Goal: Task Accomplishment & Management: Manage account settings

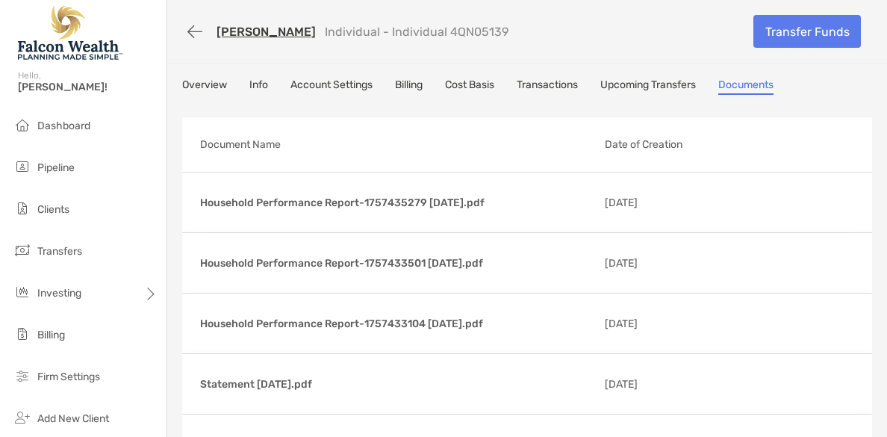
click at [628, 32] on div "[PERSON_NAME] Individual - Individual 4QN05139" at bounding box center [462, 32] width 560 height 28
click at [196, 25] on button "button" at bounding box center [194, 32] width 25 height 28
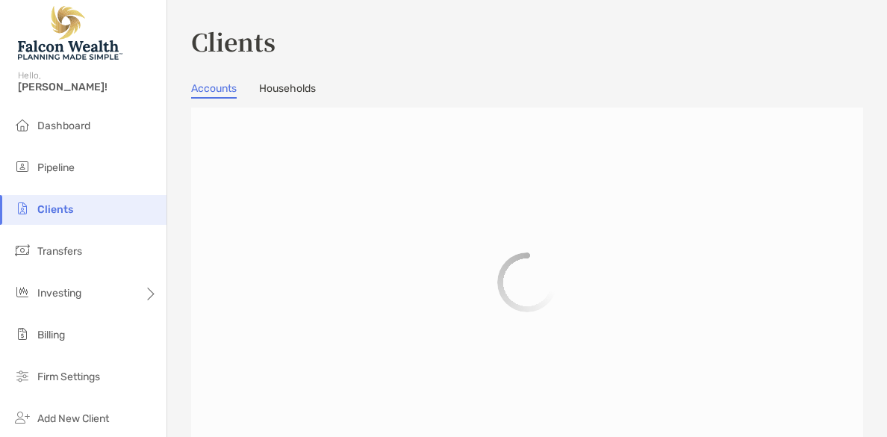
click at [623, 45] on h3 "Clients" at bounding box center [527, 41] width 672 height 34
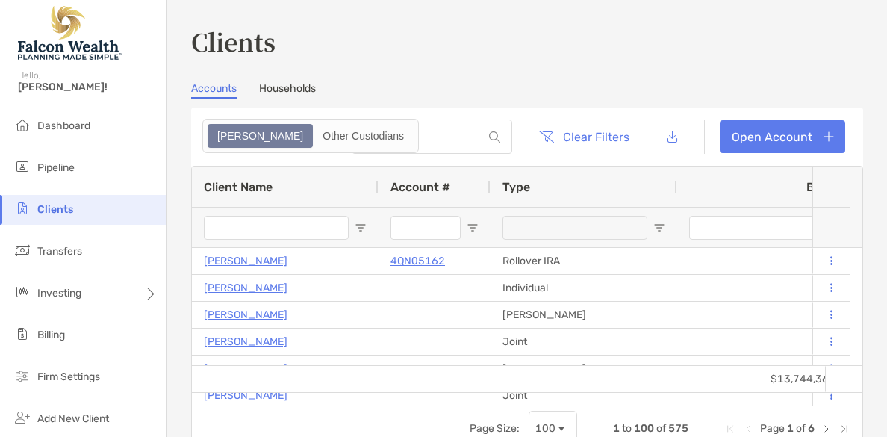
type input "*****"
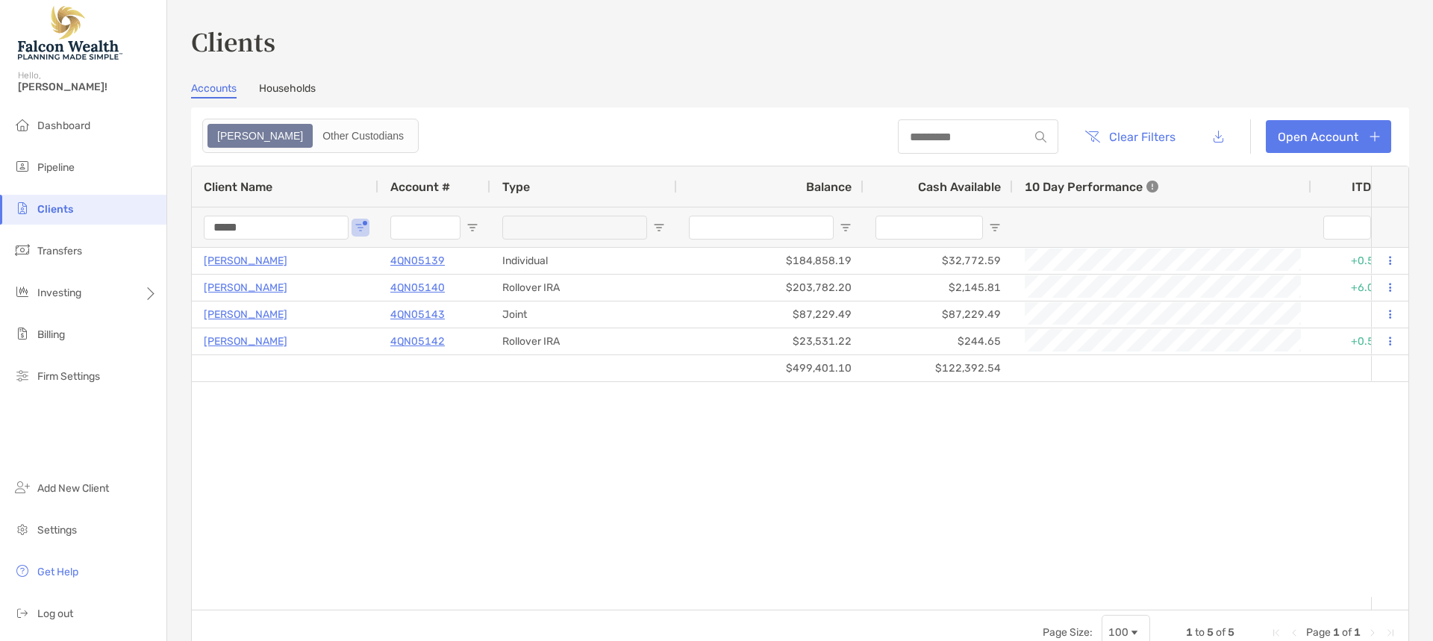
click at [1015, 82] on div "Accounts Households" at bounding box center [800, 90] width 1218 height 16
click at [1178, 50] on h3 "Clients" at bounding box center [800, 41] width 1218 height 34
click at [1094, 77] on div "Clients Accounts Households Zoe Other Custodians Clear Filters Open Account 1 t…" at bounding box center [800, 339] width 1218 height 631
drag, startPoint x: 436, startPoint y: 84, endPoint x: 430, endPoint y: 75, distance: 11.4
click at [437, 84] on div "Accounts Households" at bounding box center [800, 90] width 1218 height 16
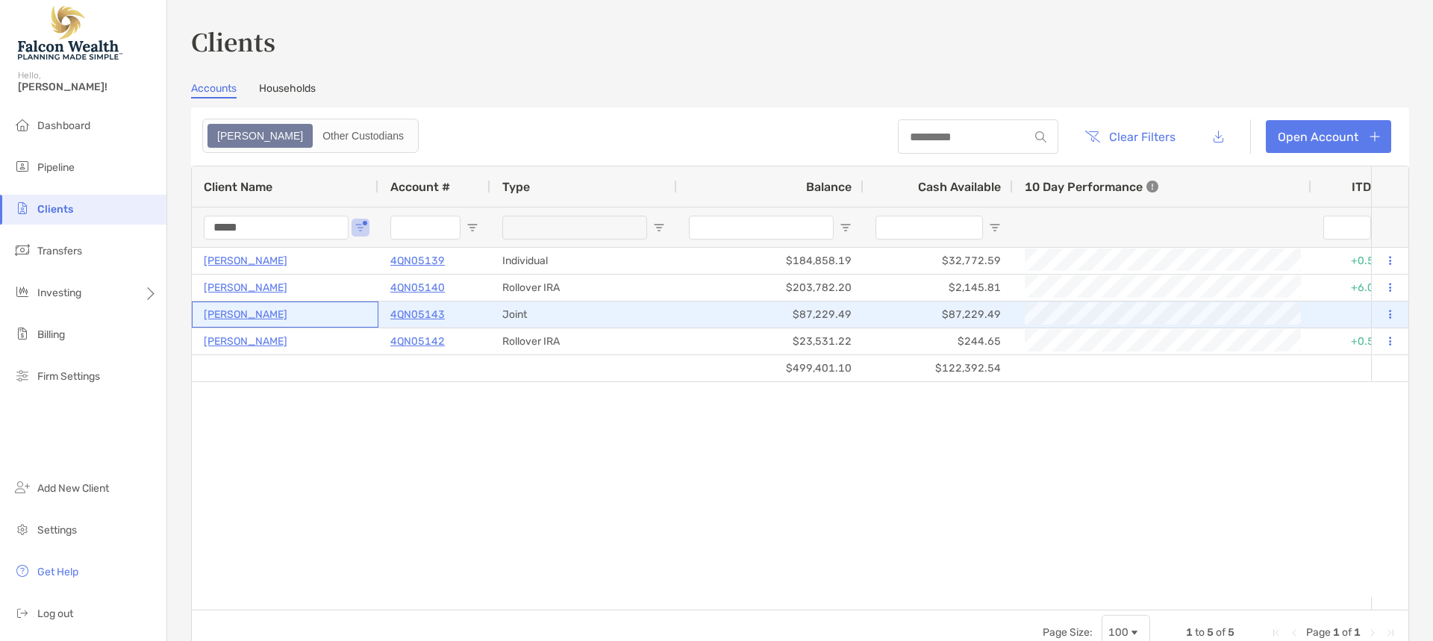
click at [243, 316] on p "Cherilyn Wiley" at bounding box center [246, 314] width 84 height 19
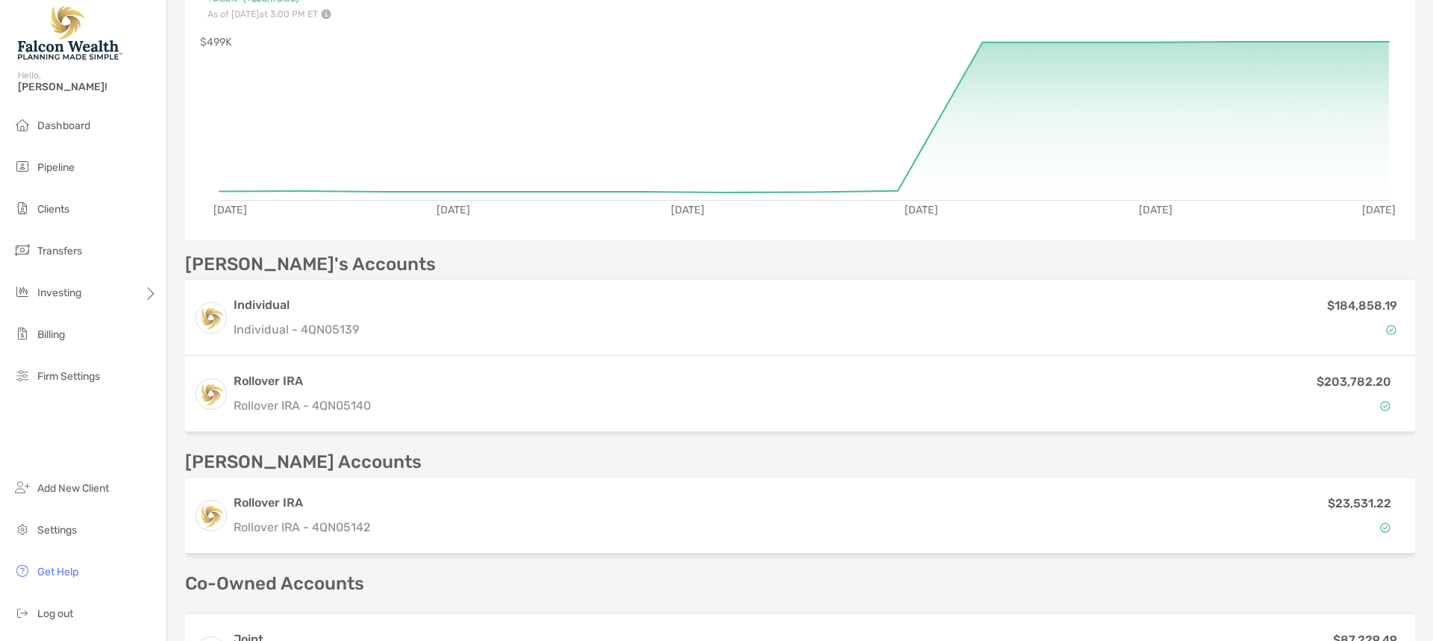
scroll to position [373, 0]
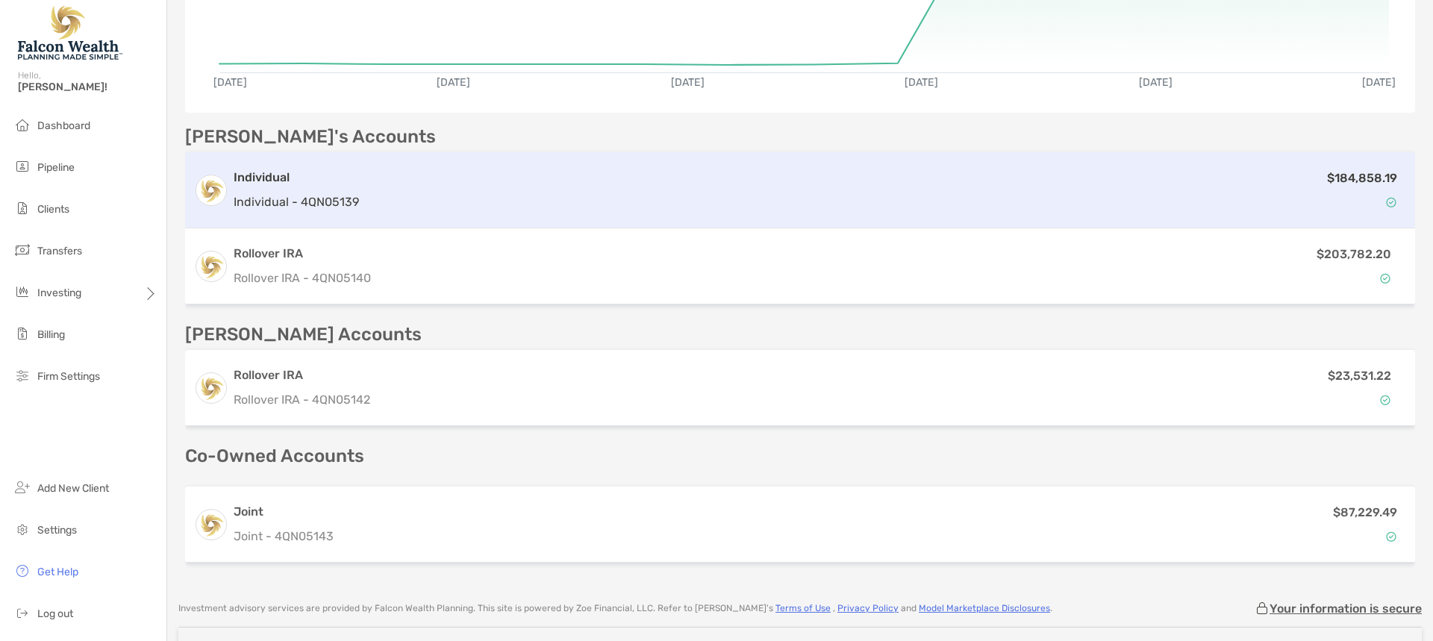
click at [417, 184] on div "$184,858.19" at bounding box center [885, 190] width 1041 height 43
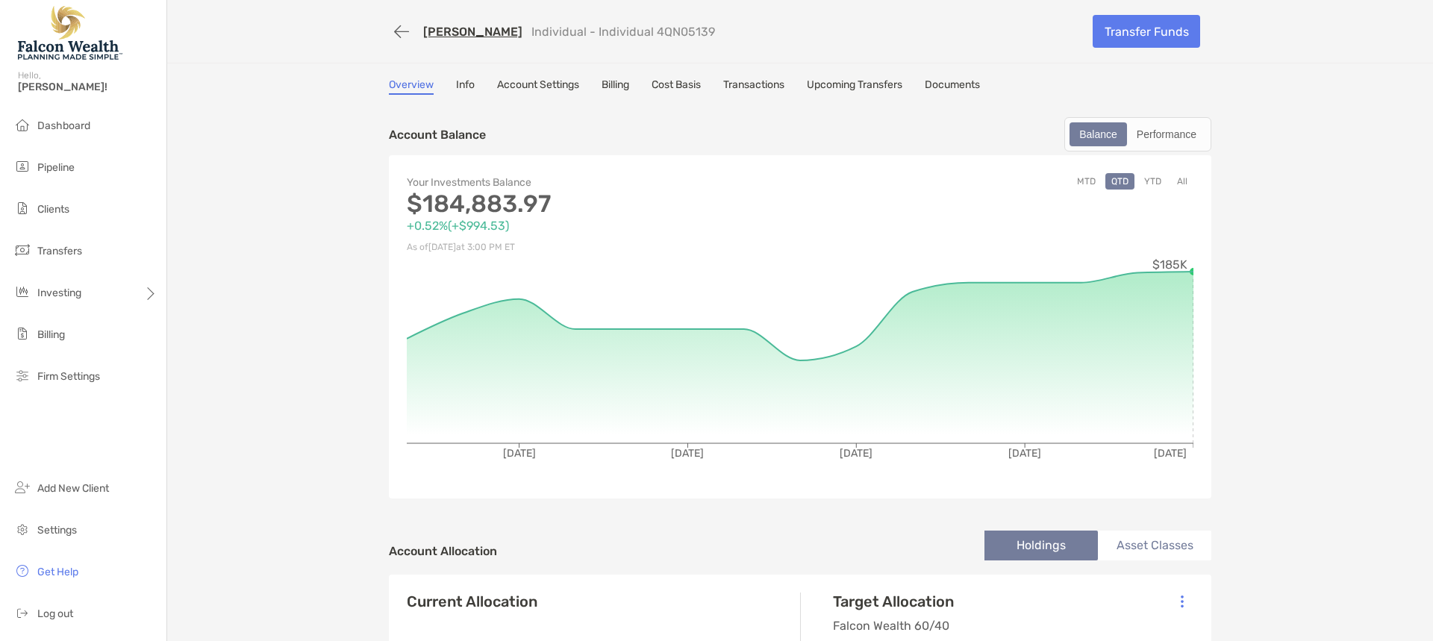
click at [820, 21] on div "Cherilyn Wiley Individual - Individual 4QN05139" at bounding box center [735, 32] width 693 height 28
click at [806, 26] on div "Cherilyn Wiley Individual - Individual 4QN05139" at bounding box center [735, 32] width 693 height 28
click at [906, 37] on div "Cherilyn Wiley Individual - Individual 4QN05139" at bounding box center [735, 32] width 693 height 28
click at [863, 18] on div "Cherilyn Wiley Individual - Individual 4QN05139" at bounding box center [735, 32] width 693 height 28
click at [397, 29] on button "button" at bounding box center [401, 32] width 25 height 28
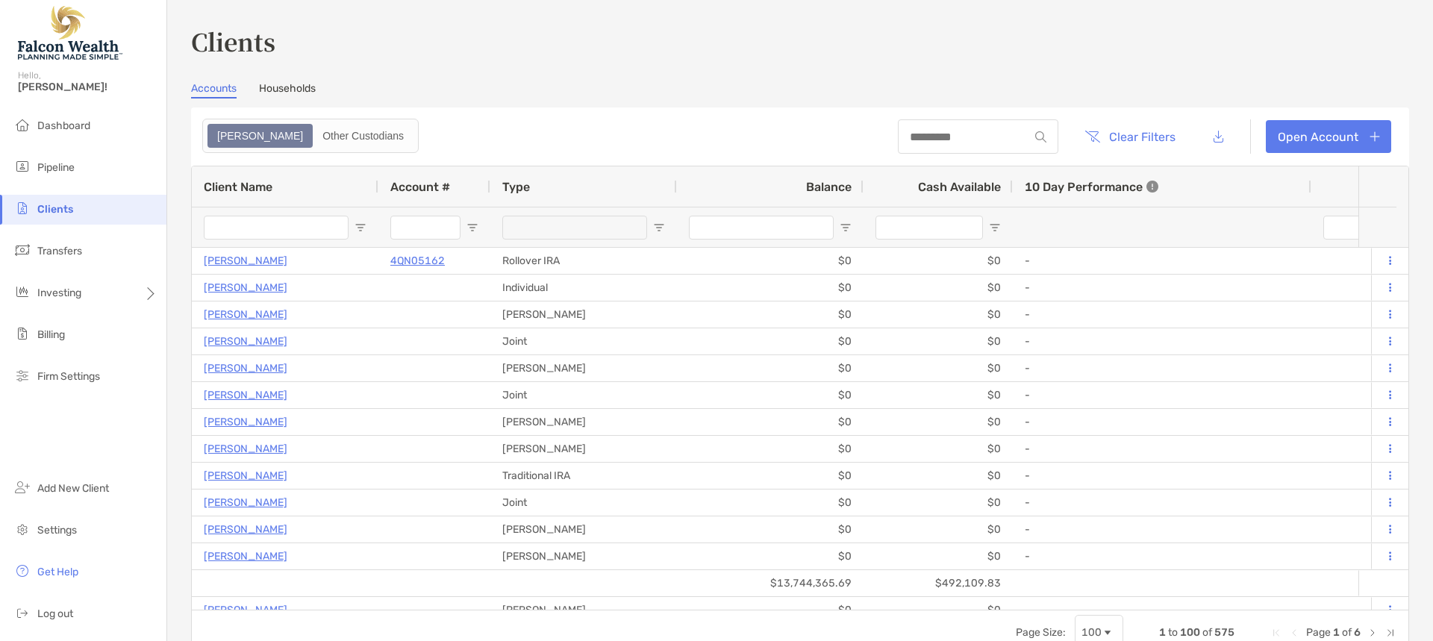
type input "*****"
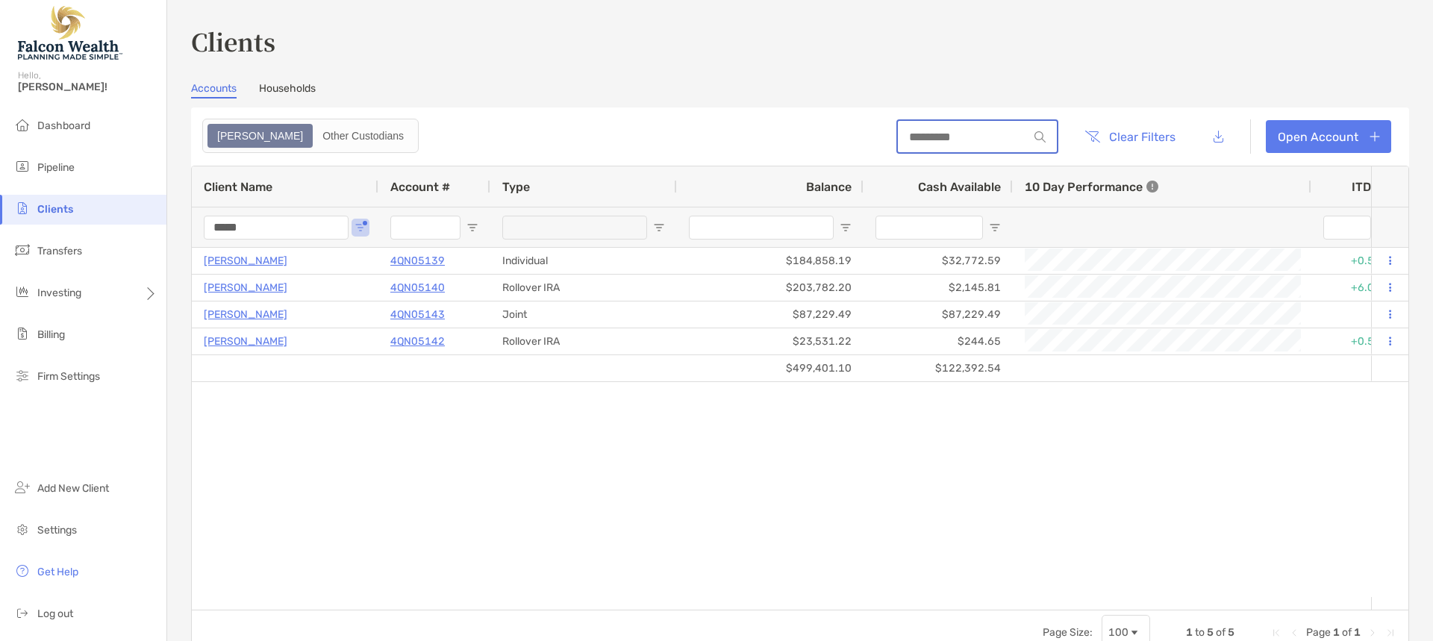
click at [944, 143] on input at bounding box center [963, 137] width 131 height 13
type input "**********"
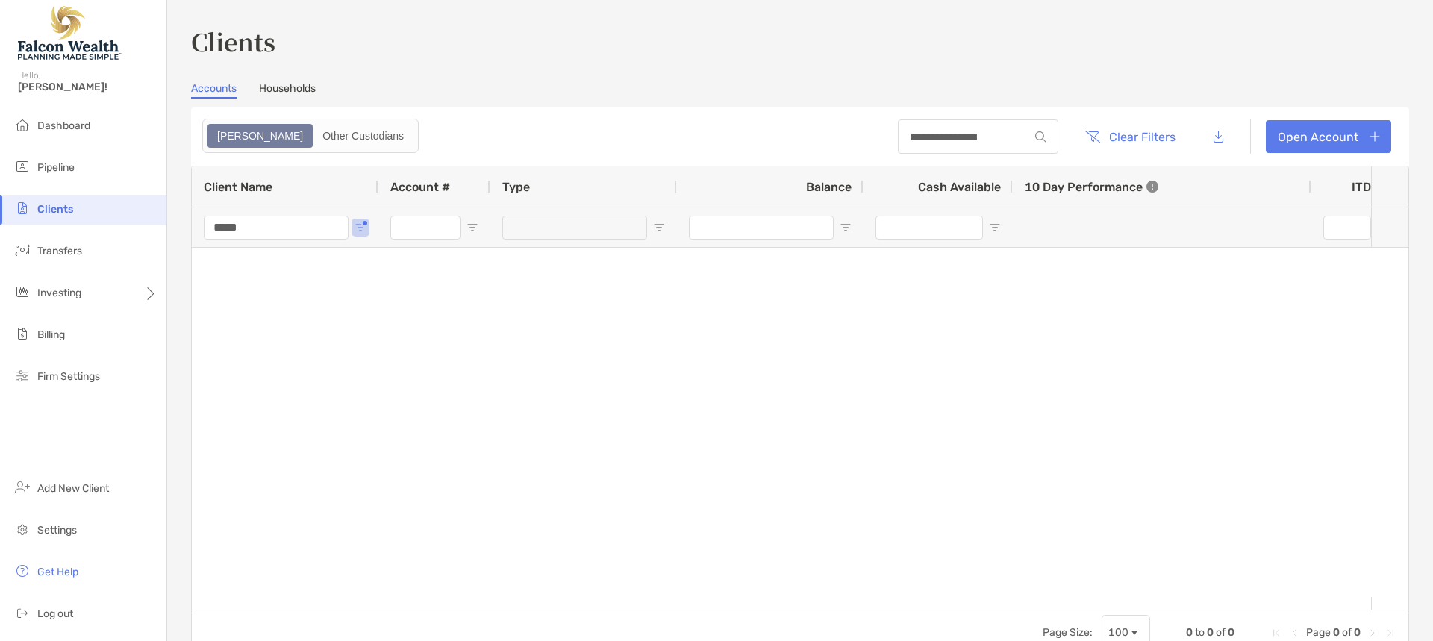
click at [333, 229] on input "*****" at bounding box center [276, 228] width 145 height 24
type input "*"
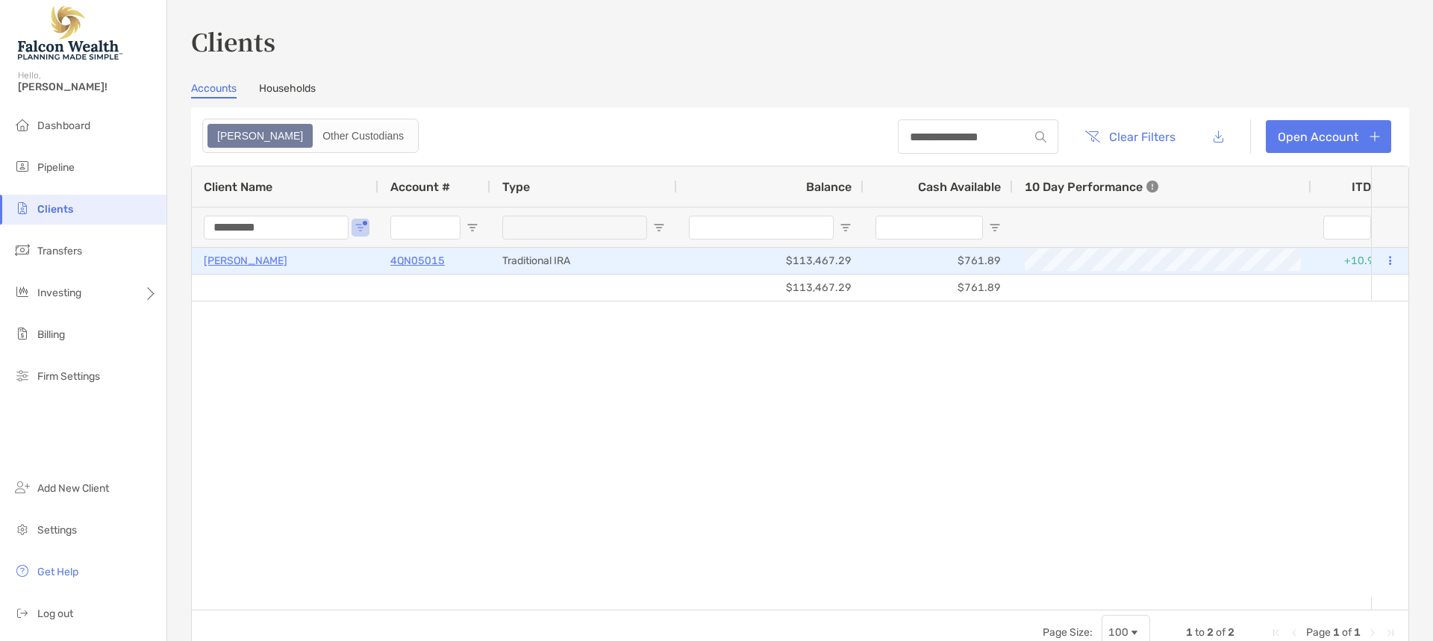
type input "*********"
click at [246, 262] on p "[PERSON_NAME]" at bounding box center [246, 261] width 84 height 19
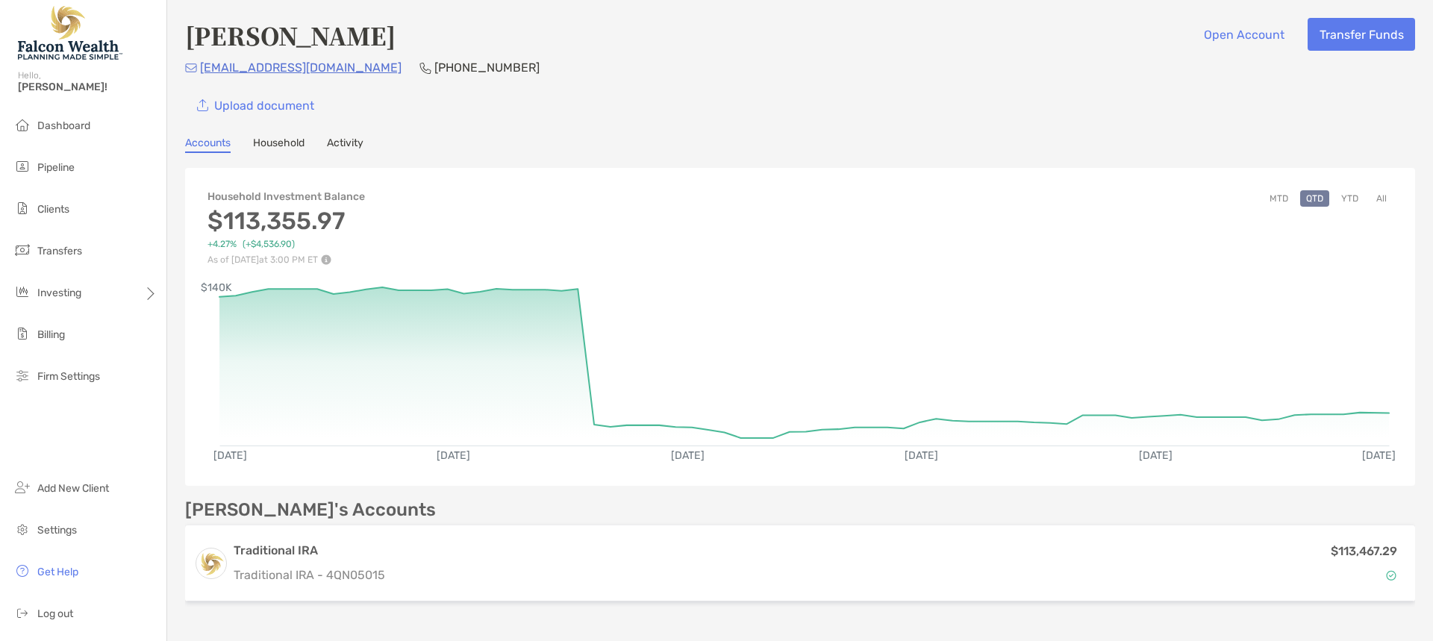
click at [1152, 78] on div "Alice Pappenfus Open Account Transfer Funds pappenfusa@yahoo.com (651) 343-5780…" at bounding box center [800, 70] width 1230 height 104
click at [1373, 21] on button "Transfer Funds" at bounding box center [1361, 34] width 107 height 33
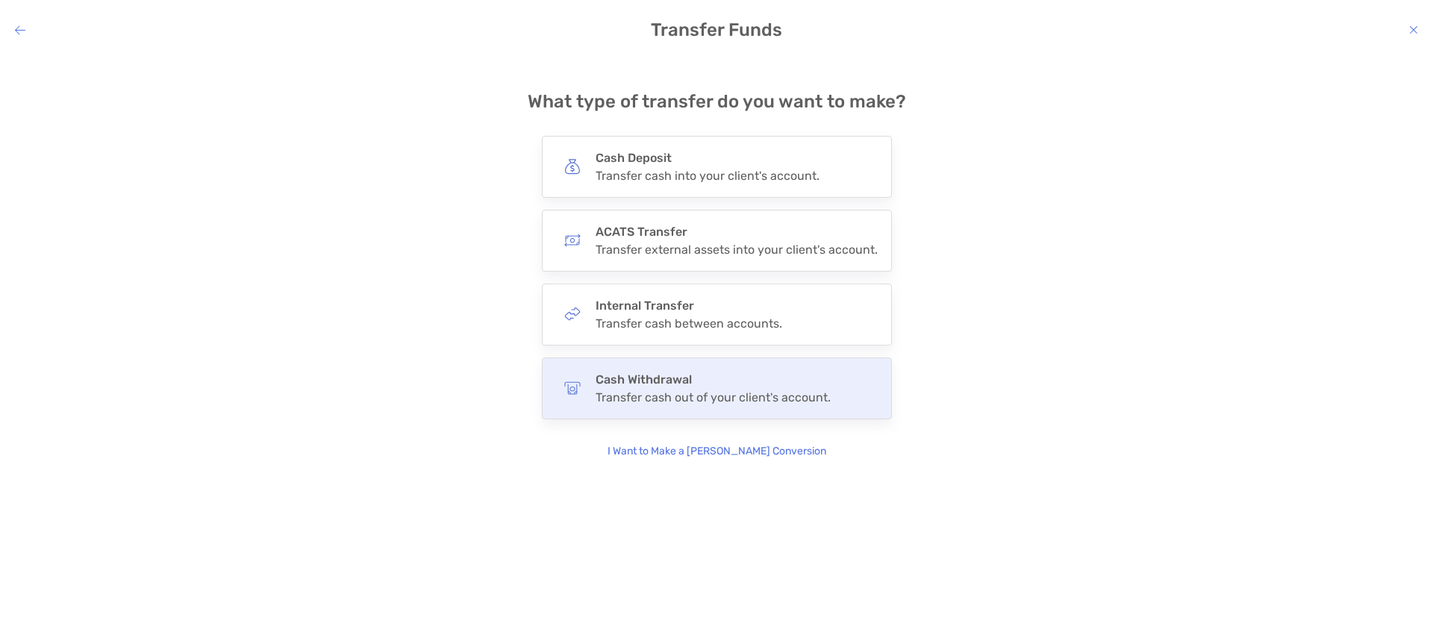
click at [670, 409] on div "Cash Withdrawal Transfer cash out of your client's account." at bounding box center [717, 389] width 350 height 62
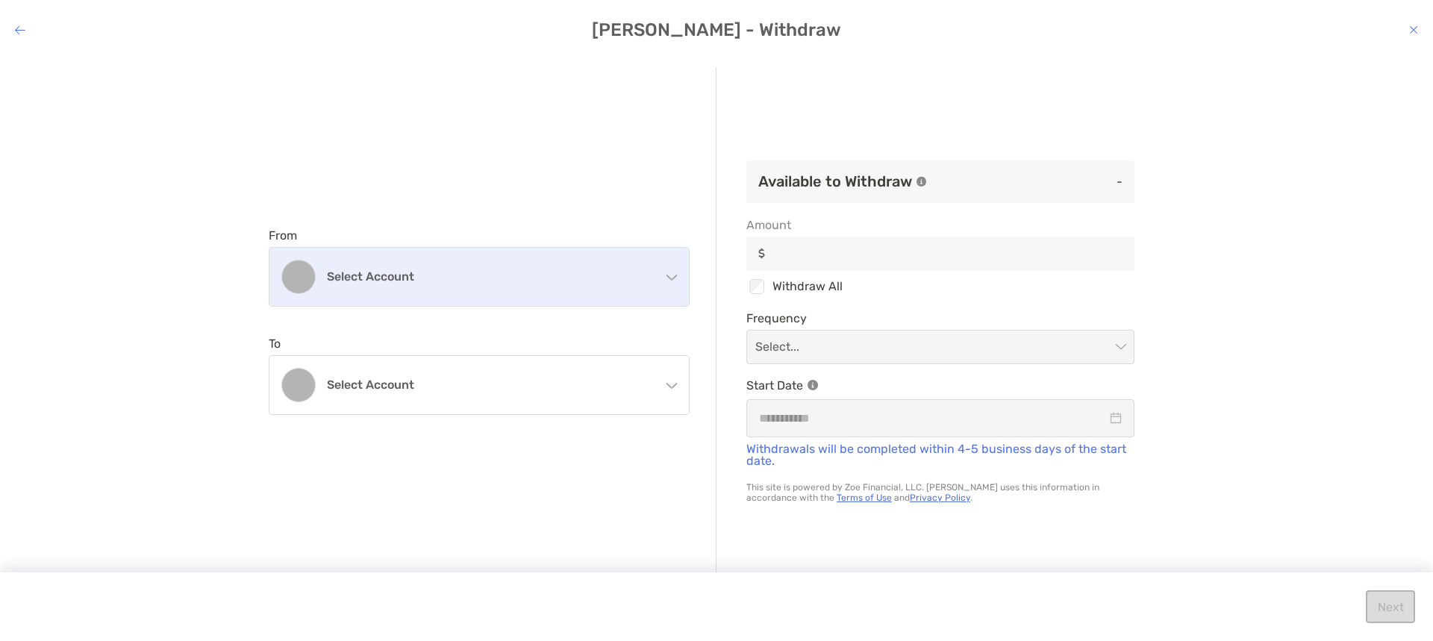
click at [467, 286] on div "Select account" at bounding box center [478, 277] width 419 height 58
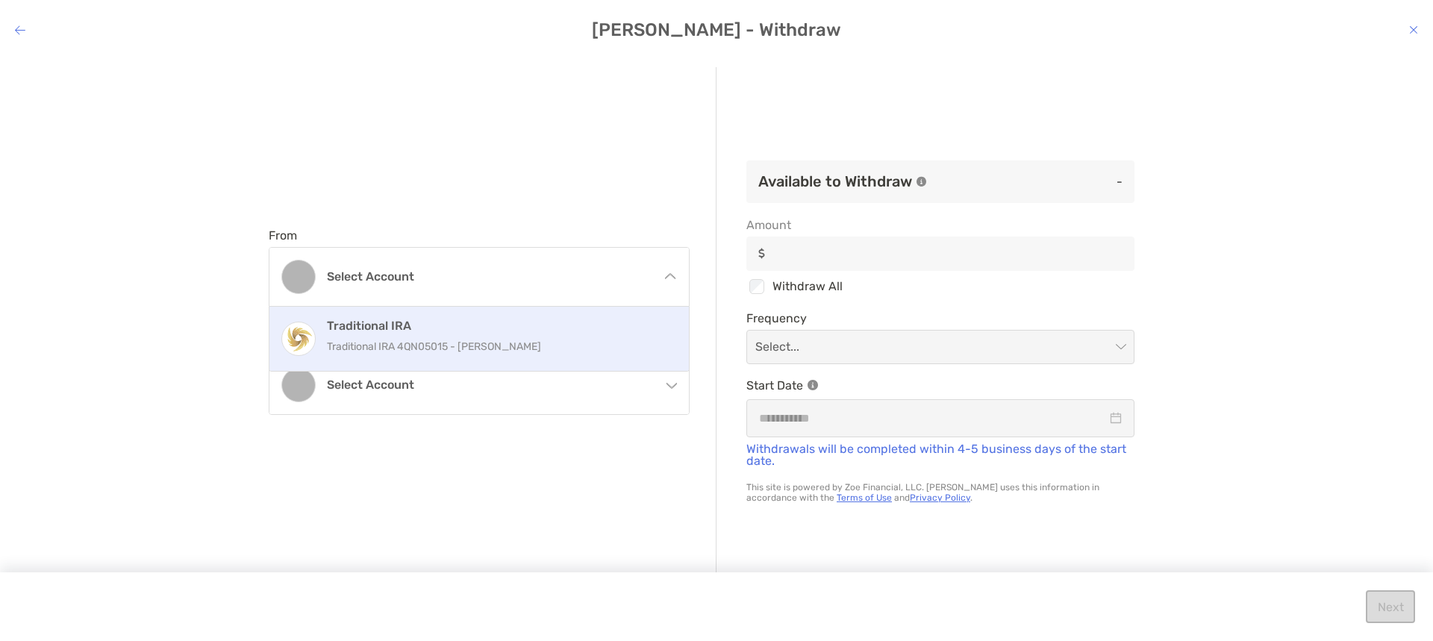
click at [373, 342] on p "Traditional IRA 4QN05015 - Alice Pappenfus" at bounding box center [495, 346] width 337 height 19
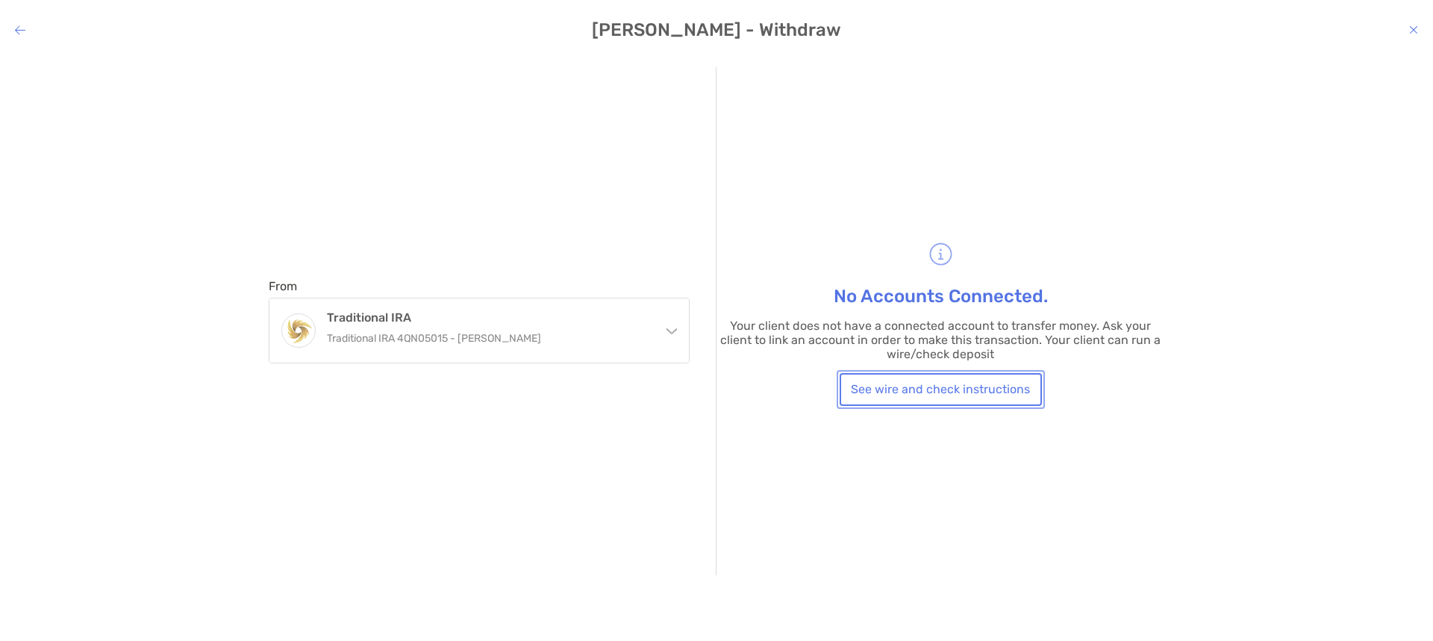
click at [982, 396] on button "See wire and check instructions" at bounding box center [941, 389] width 202 height 33
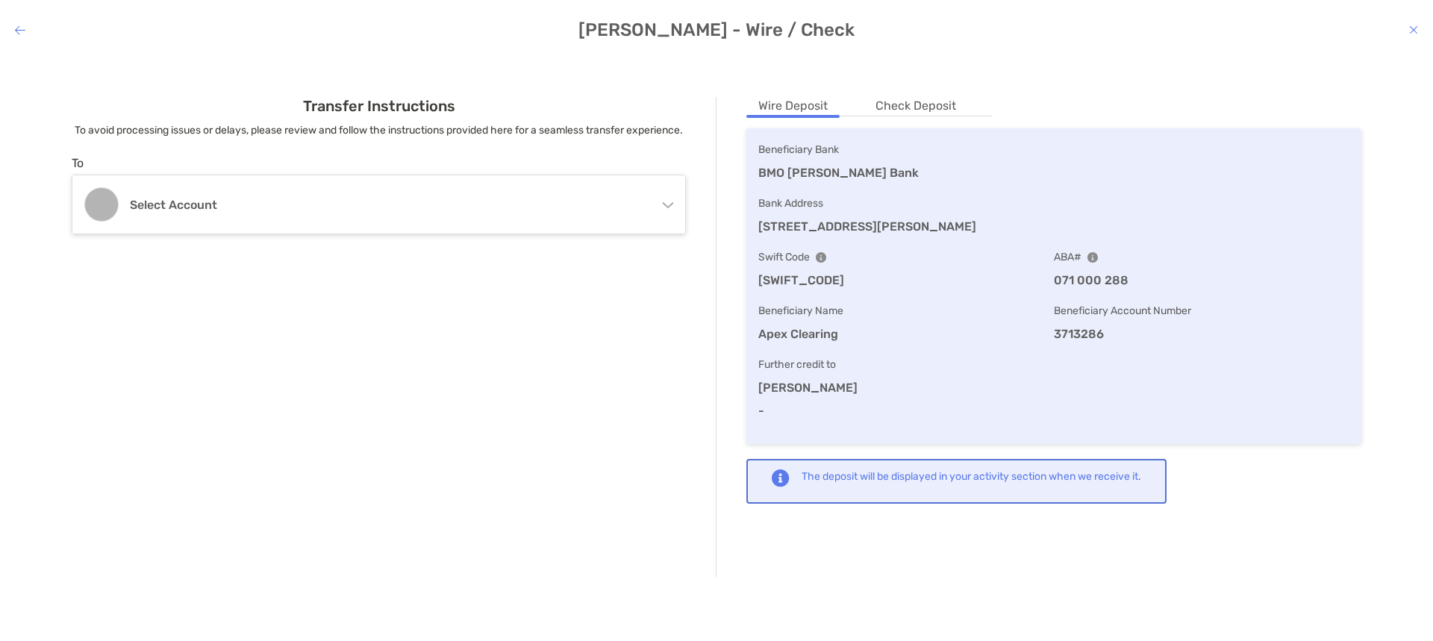
click at [1043, 478] on div "The deposit will be displayed in your activity section when we receive it." at bounding box center [972, 476] width 340 height 14
click at [929, 104] on li "Check Deposit" at bounding box center [916, 106] width 104 height 19
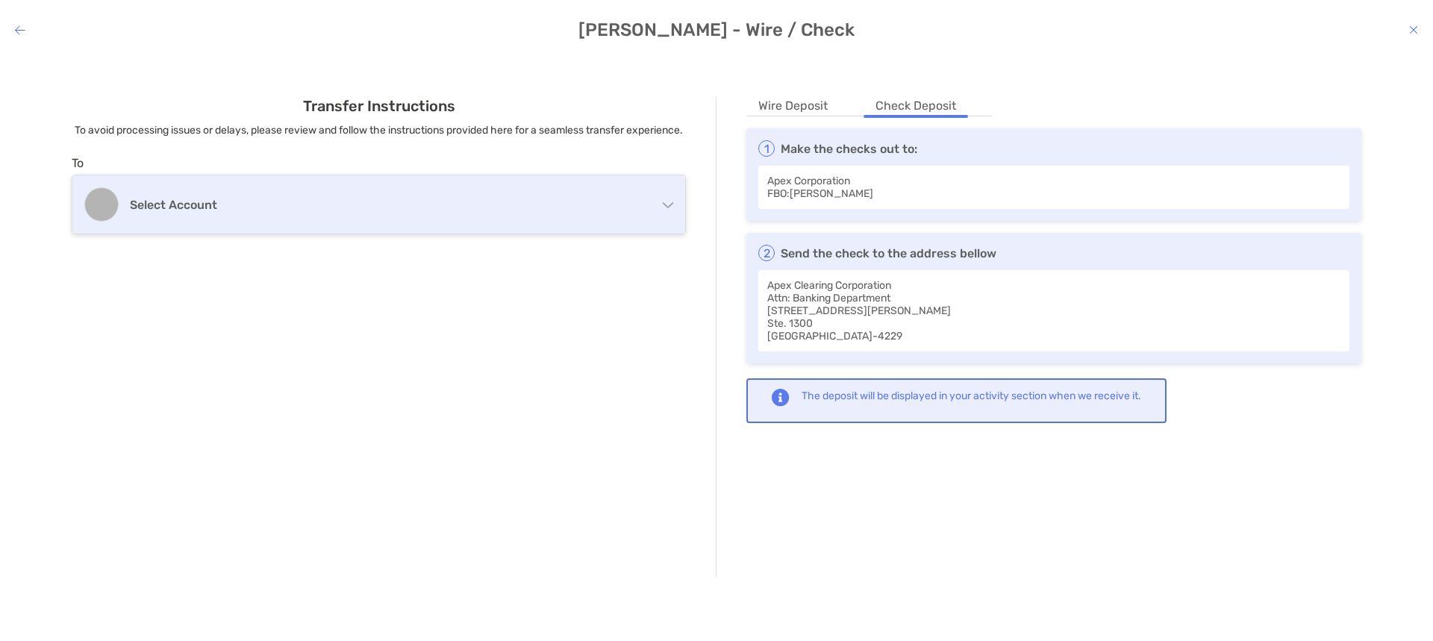
click at [199, 212] on h4 "Select account" at bounding box center [373, 205] width 487 height 14
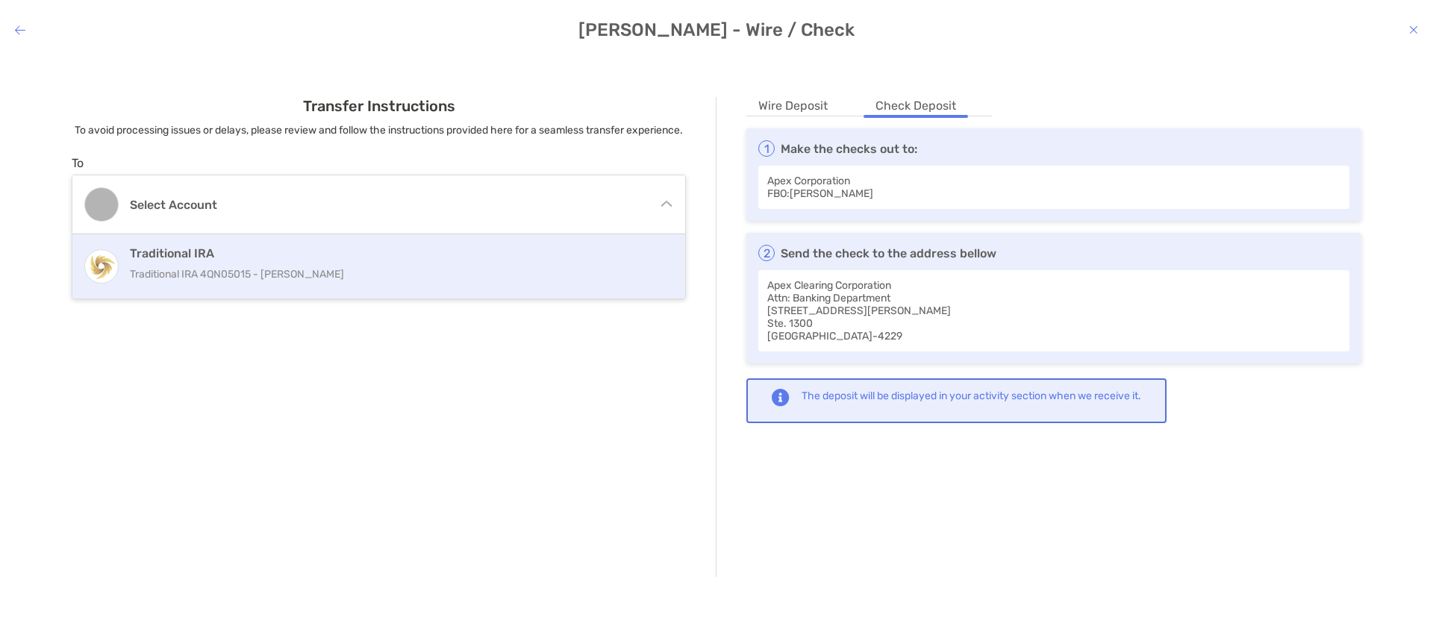
click at [214, 284] on p "Traditional IRA 4QN05015 - Alice Pappenfus" at bounding box center [380, 274] width 501 height 19
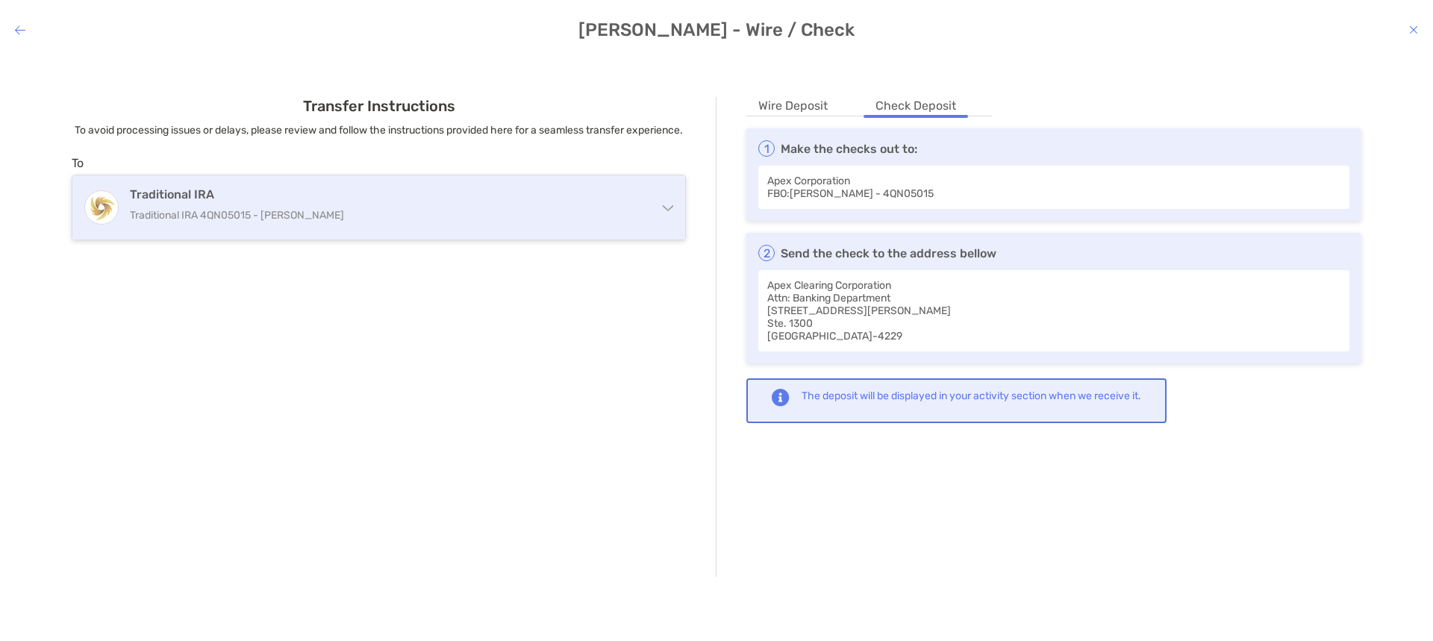
click at [200, 202] on h4 "Traditional IRA" at bounding box center [373, 194] width 487 height 14
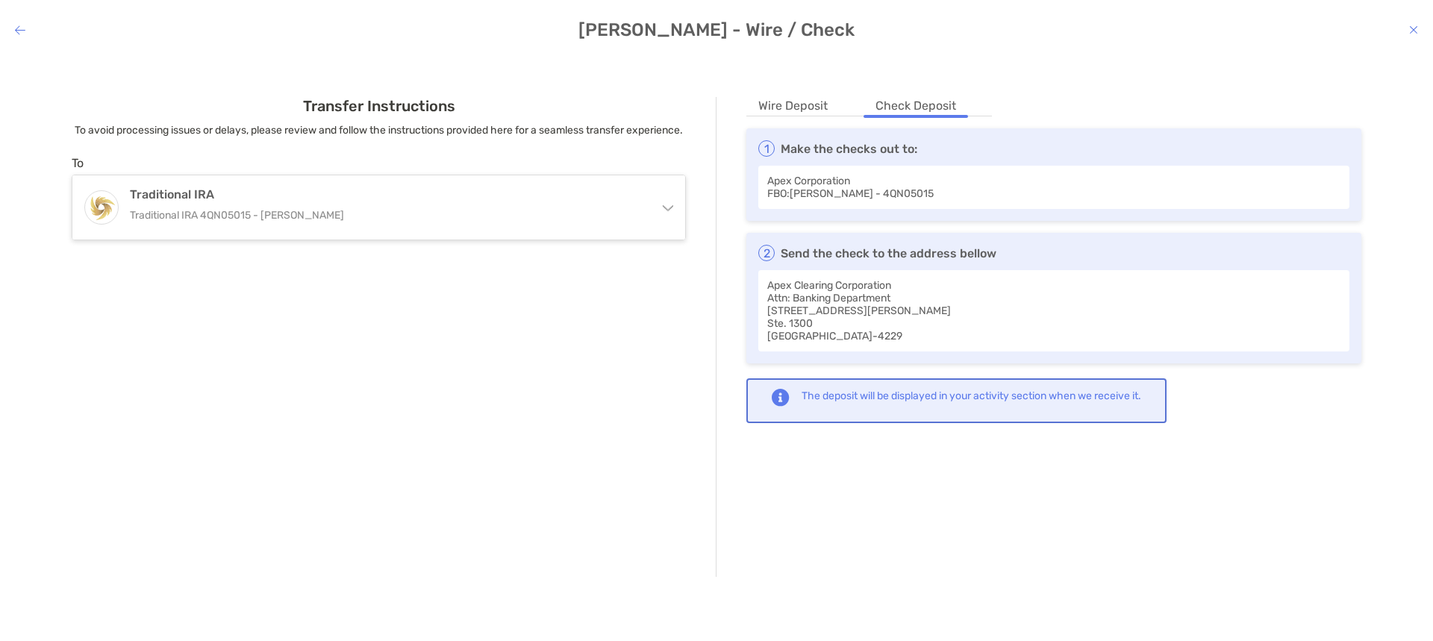
click at [263, 113] on h4 "Transfer Instructions" at bounding box center [379, 106] width 614 height 18
click at [941, 48] on div "Alice Pappenfus - Wire / Check Transfer Instructions To avoid processing issues…" at bounding box center [716, 320] width 1433 height 641
click at [563, 96] on div "Transfer Instructions To avoid processing issues or delays, please review and f…" at bounding box center [716, 337] width 1409 height 540
click at [40, 33] on div "Alice Pappenfus - Wire / Check Transfer Instructions To avoid processing issues…" at bounding box center [716, 320] width 1433 height 641
click at [19, 30] on icon "modal" at bounding box center [20, 30] width 10 height 12
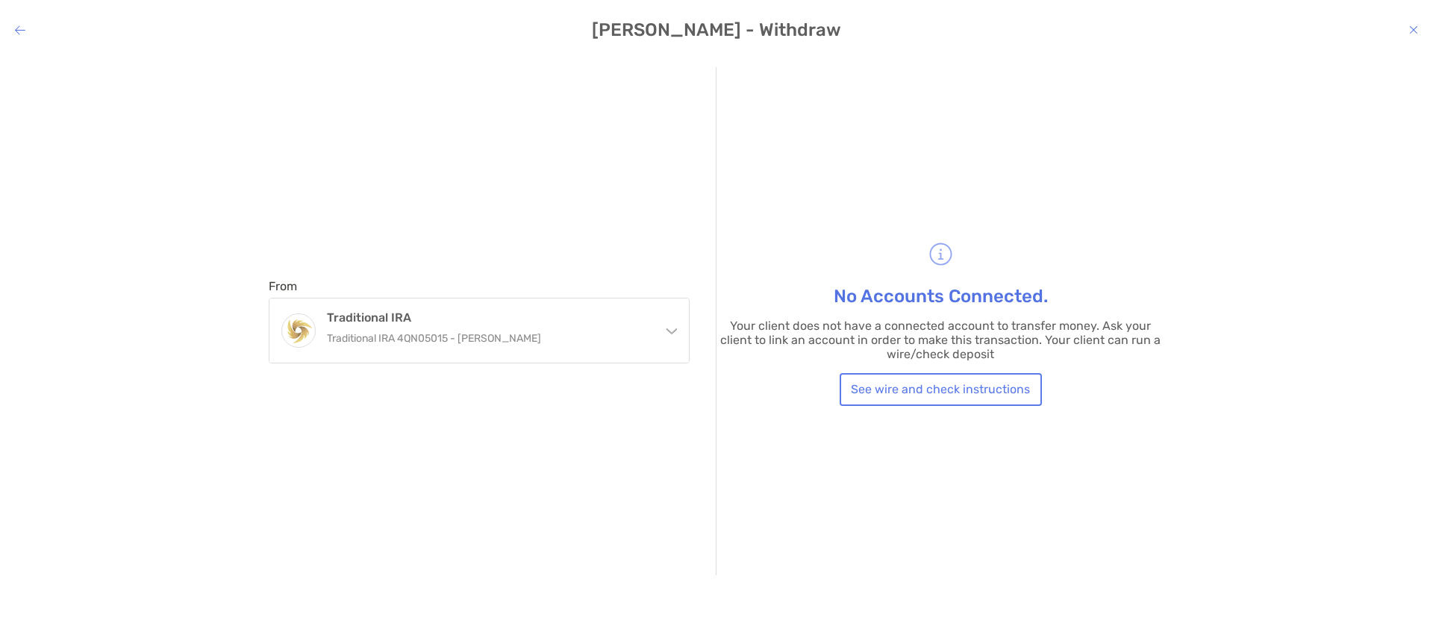
click at [16, 27] on icon "modal" at bounding box center [20, 30] width 10 height 12
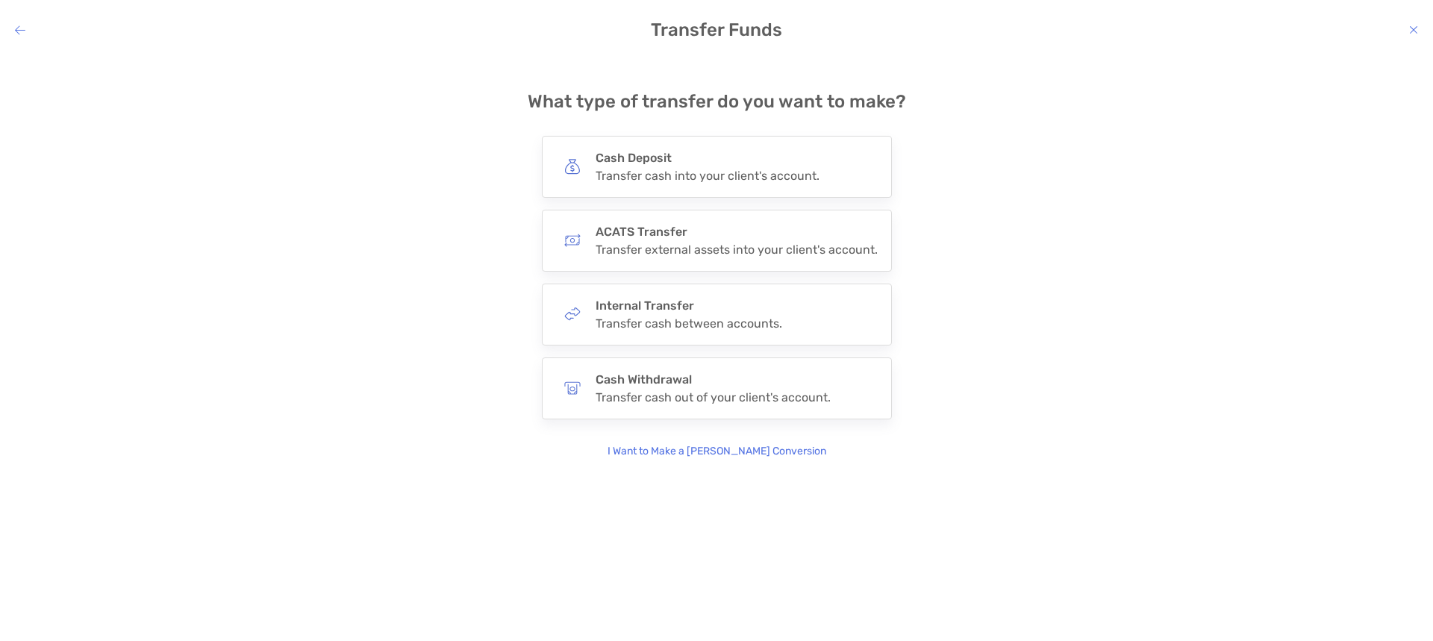
click at [16, 27] on icon "modal" at bounding box center [20, 30] width 10 height 12
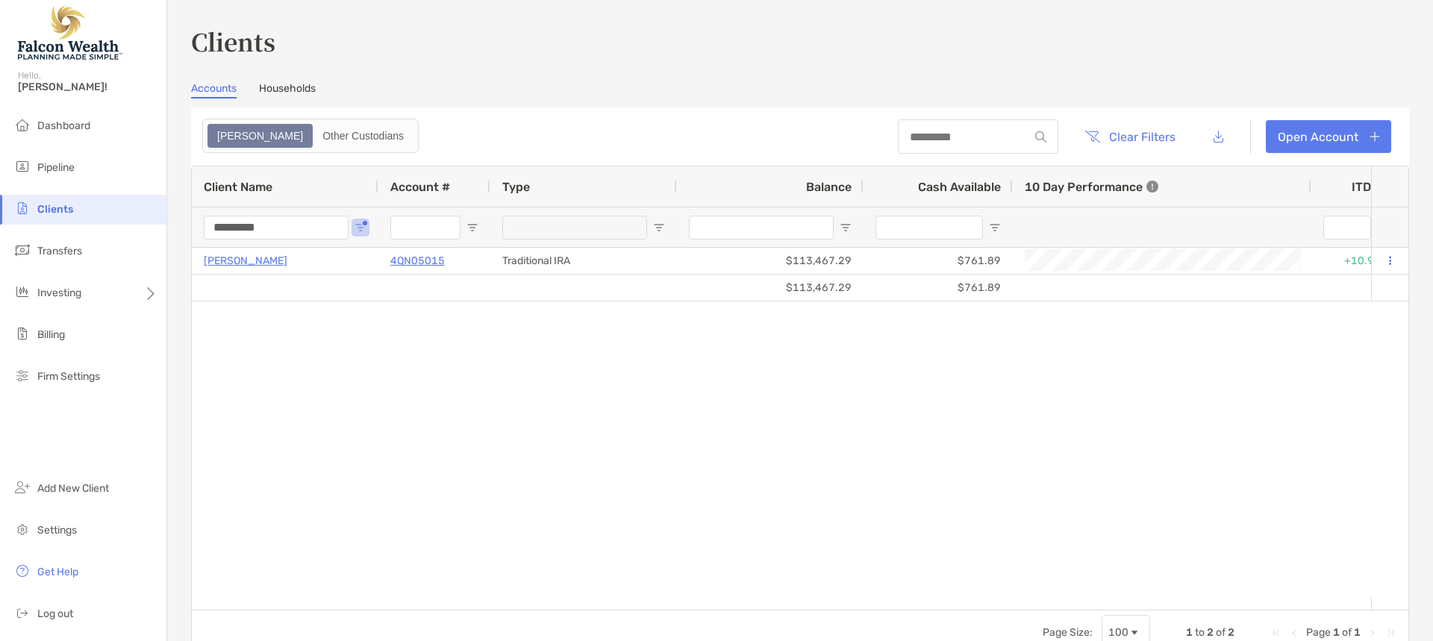
click at [331, 231] on input "*********" at bounding box center [276, 228] width 145 height 24
type input "*"
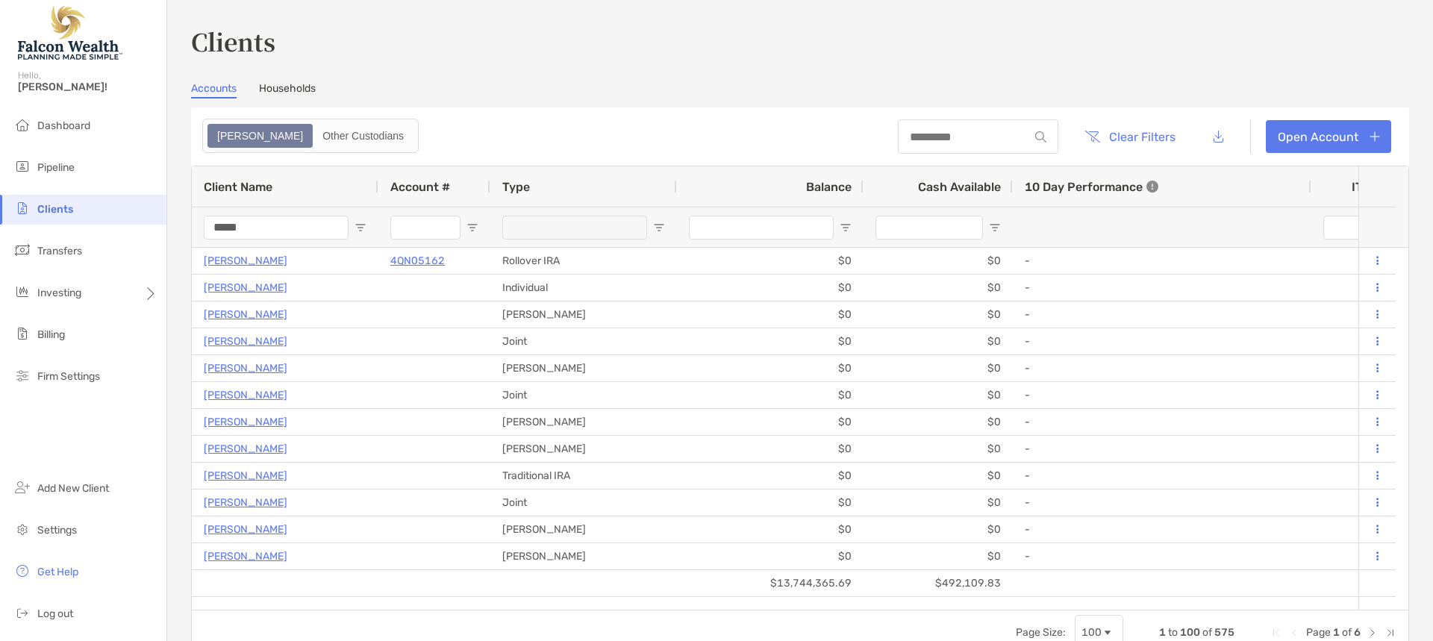
type input "*****"
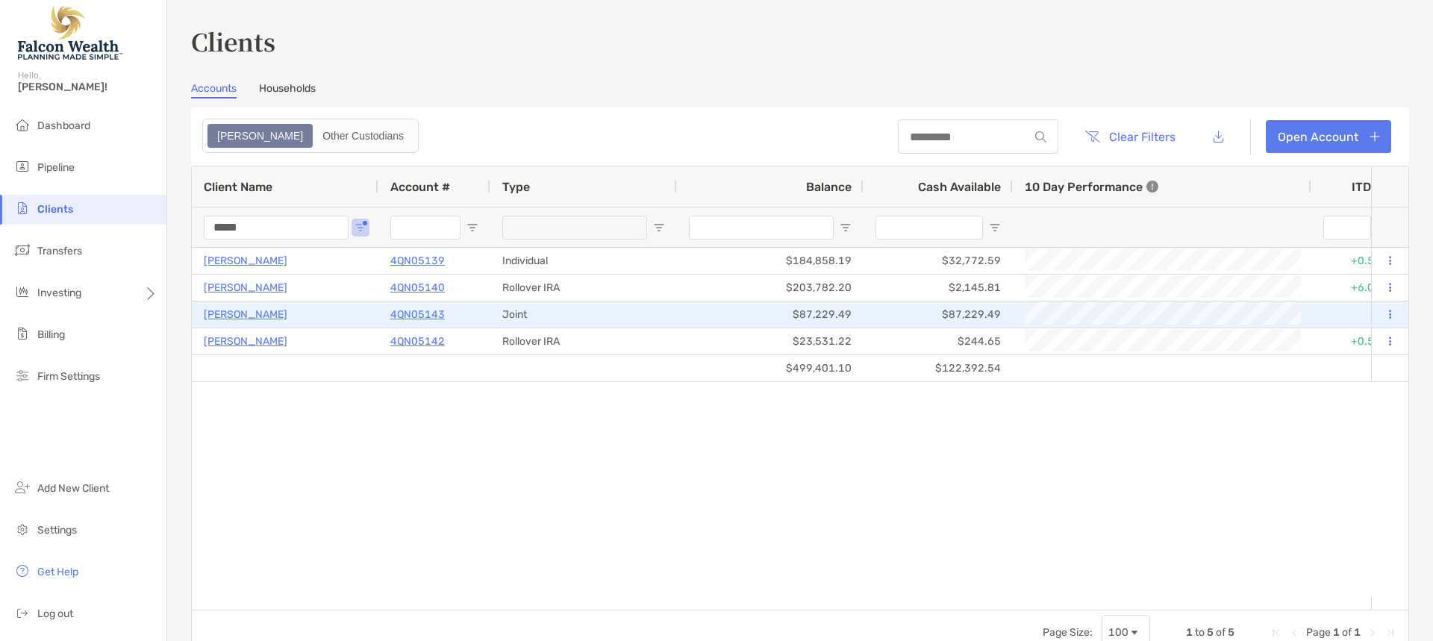
click at [257, 313] on p "Cherilyn Wiley" at bounding box center [246, 314] width 84 height 19
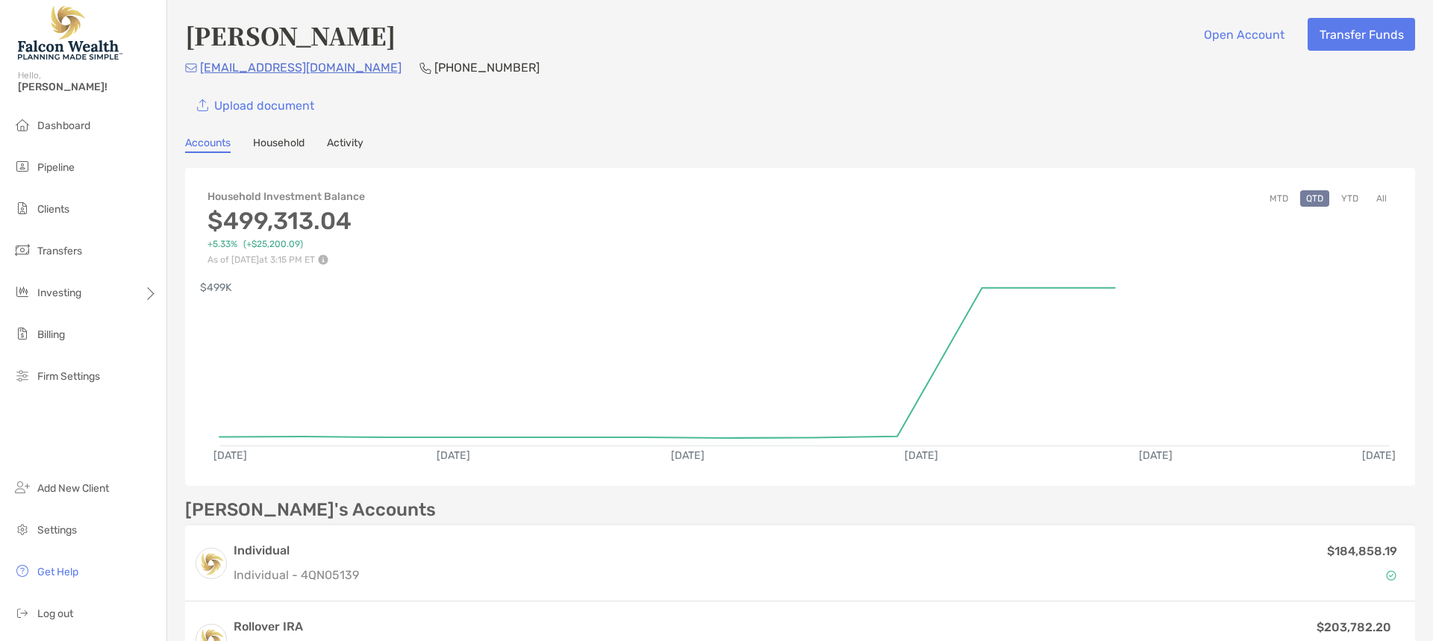
click at [269, 144] on link "Household" at bounding box center [279, 145] width 52 height 16
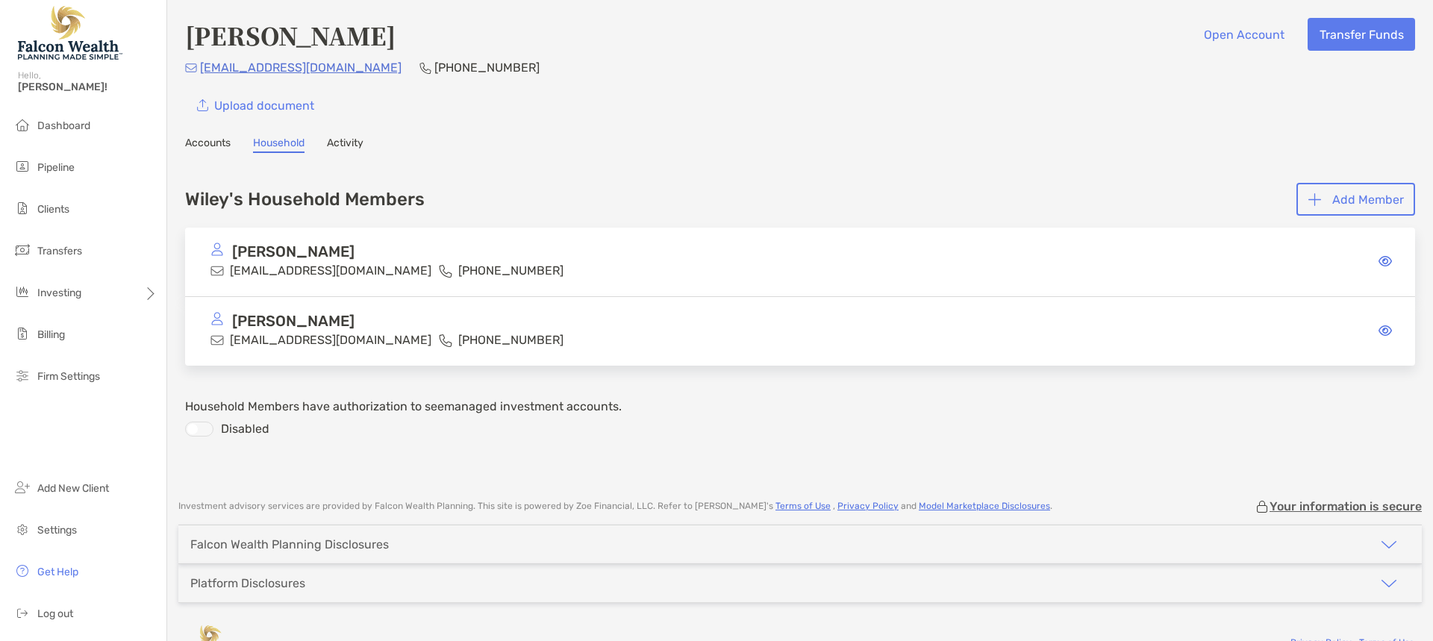
click at [222, 144] on link "Accounts" at bounding box center [208, 145] width 46 height 16
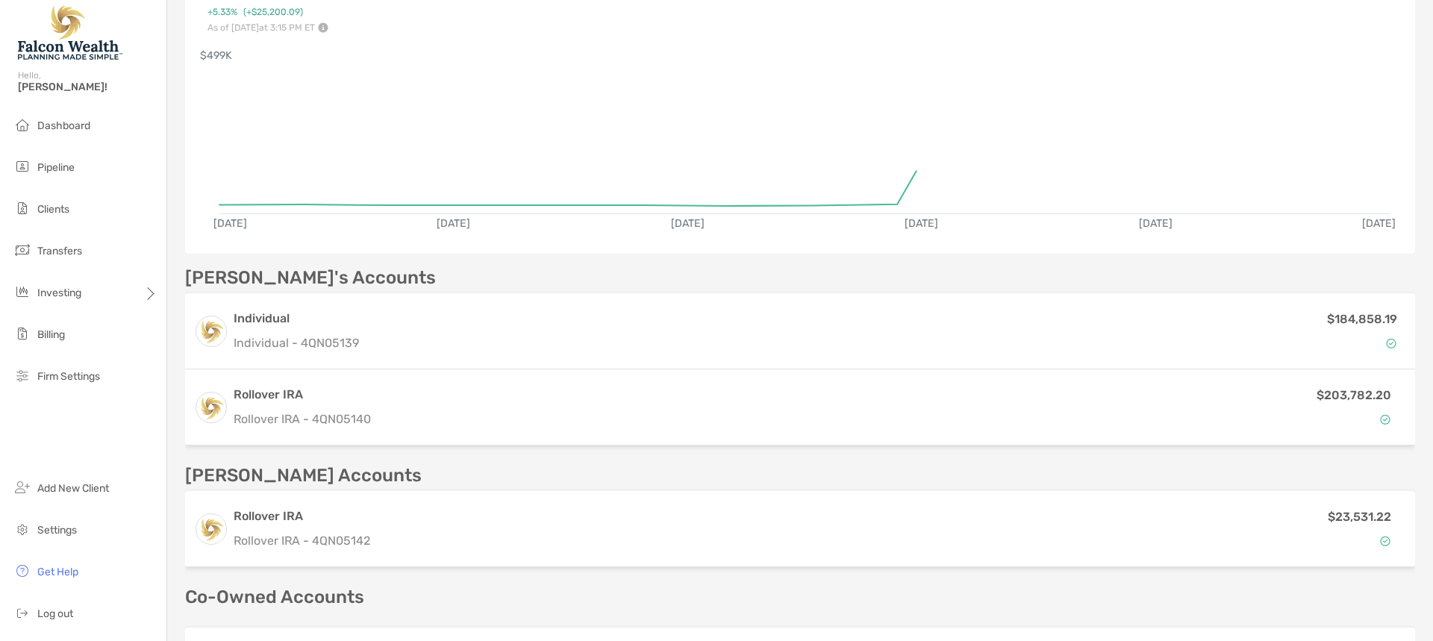
scroll to position [373, 0]
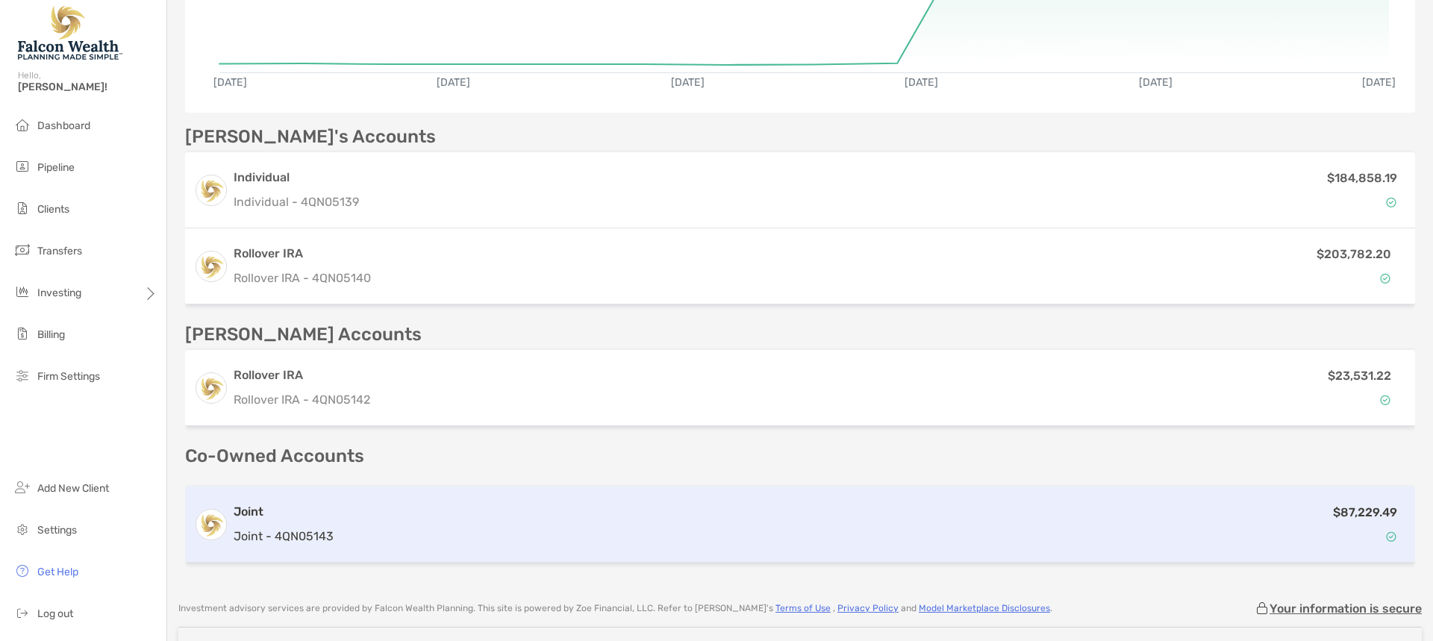
click at [331, 532] on p "Joint - 4QN05143" at bounding box center [284, 536] width 100 height 19
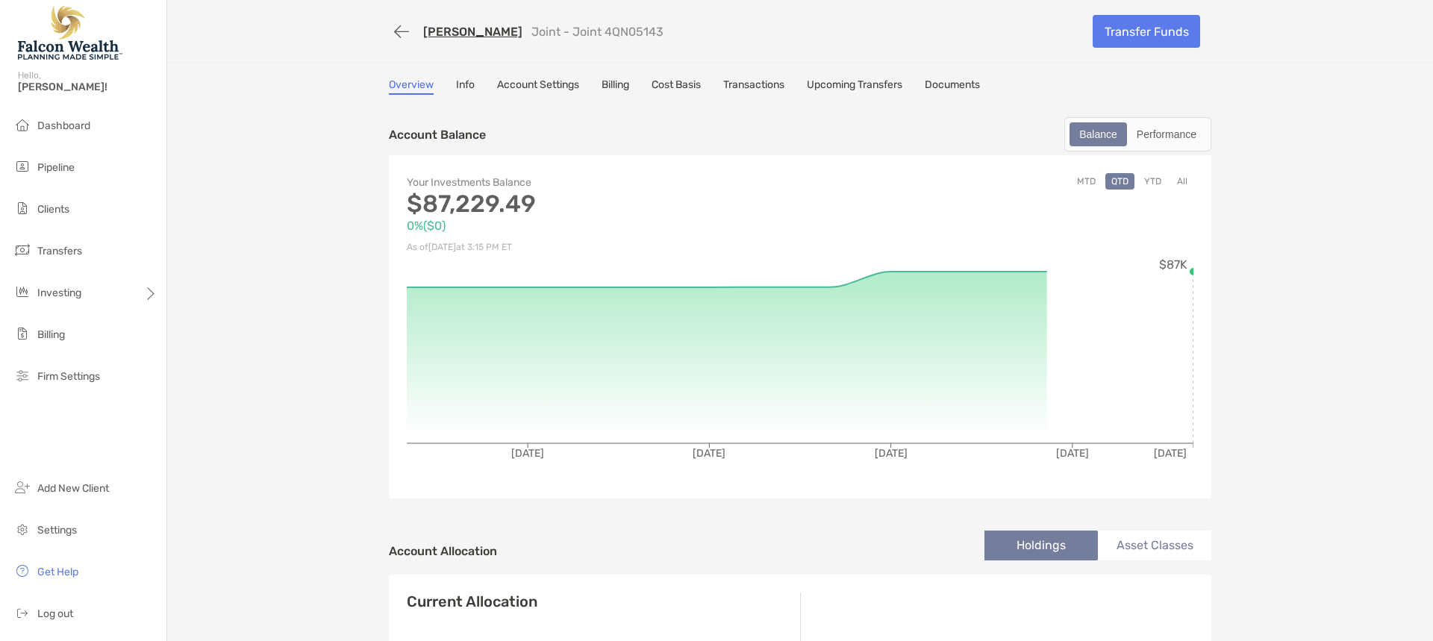
click at [559, 82] on link "Account Settings" at bounding box center [538, 86] width 82 height 16
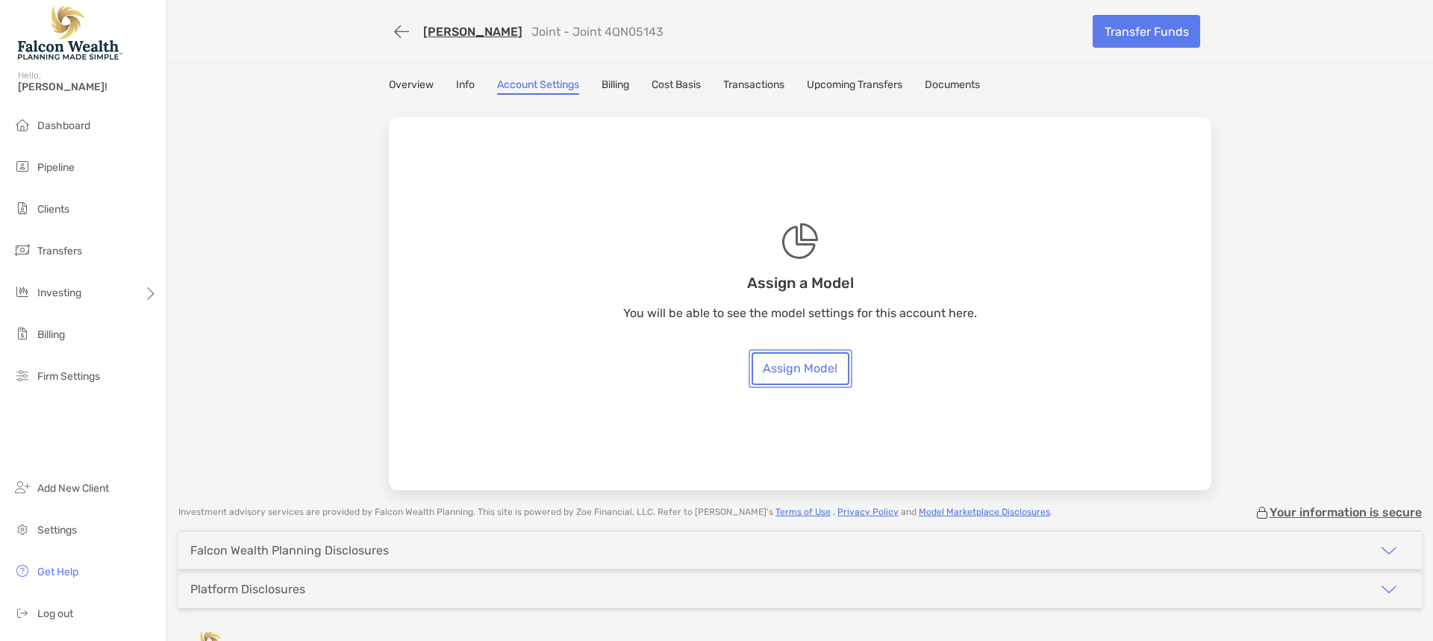
click at [787, 361] on link "Assign Model" at bounding box center [801, 368] width 98 height 33
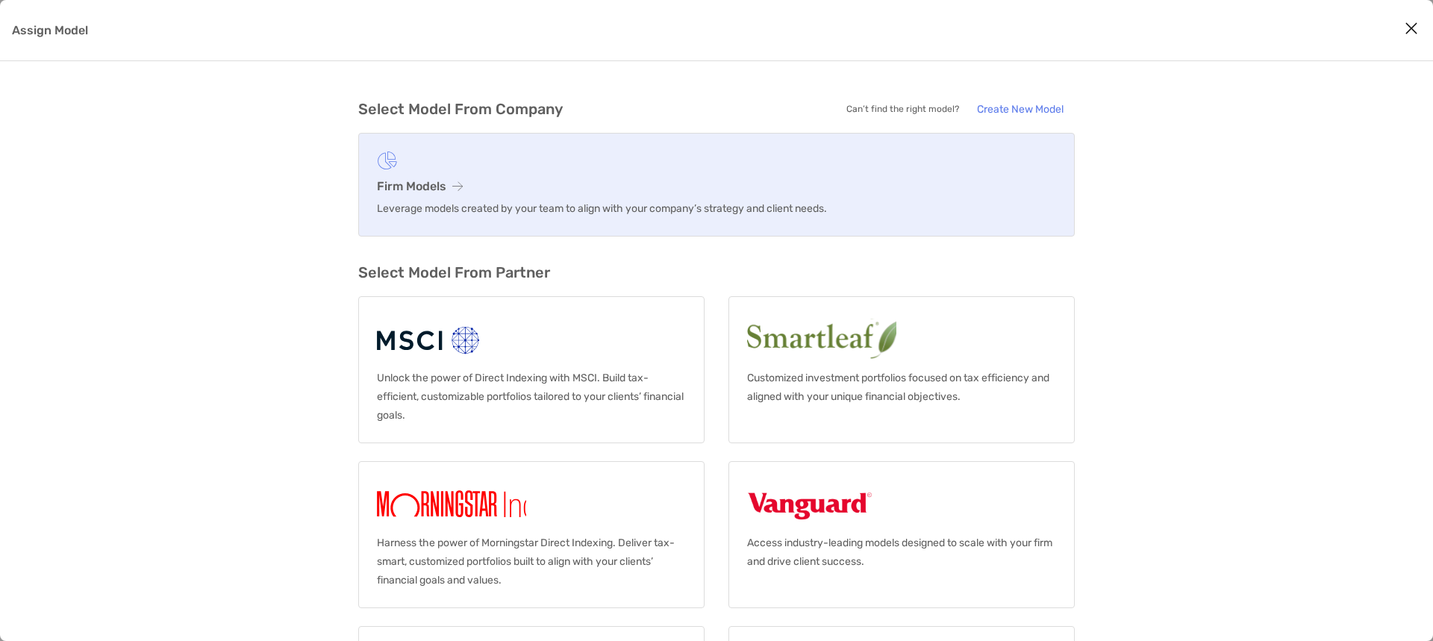
click at [538, 170] on link "Firm Models Leverage models created by your team to align with your company’s s…" at bounding box center [716, 185] width 717 height 104
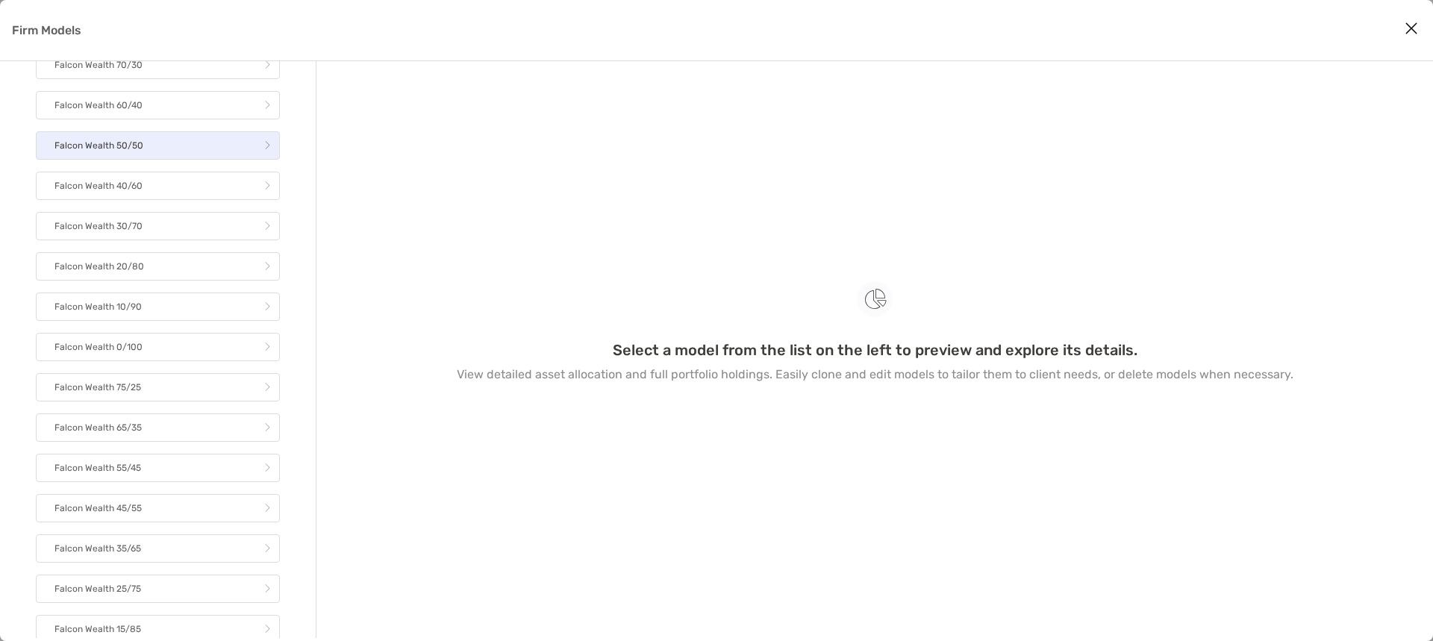
scroll to position [299, 0]
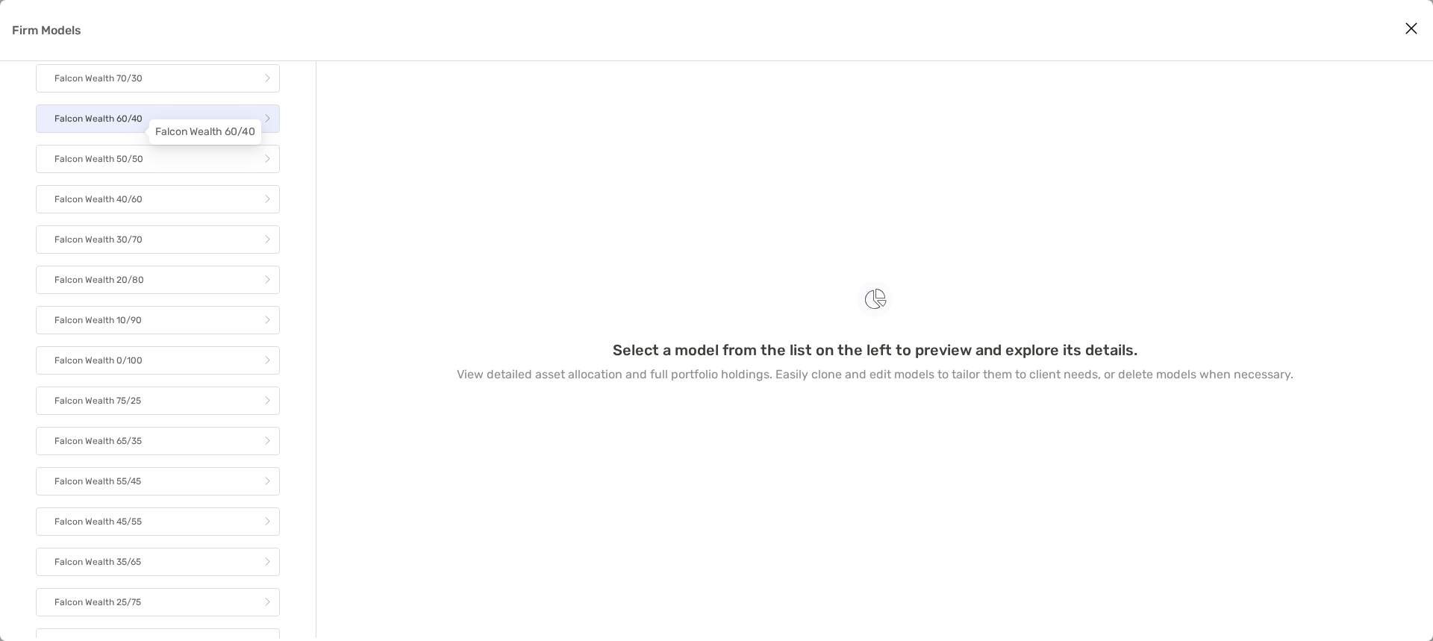
click at [136, 128] on p "Falcon Wealth 60/40" at bounding box center [98, 119] width 88 height 19
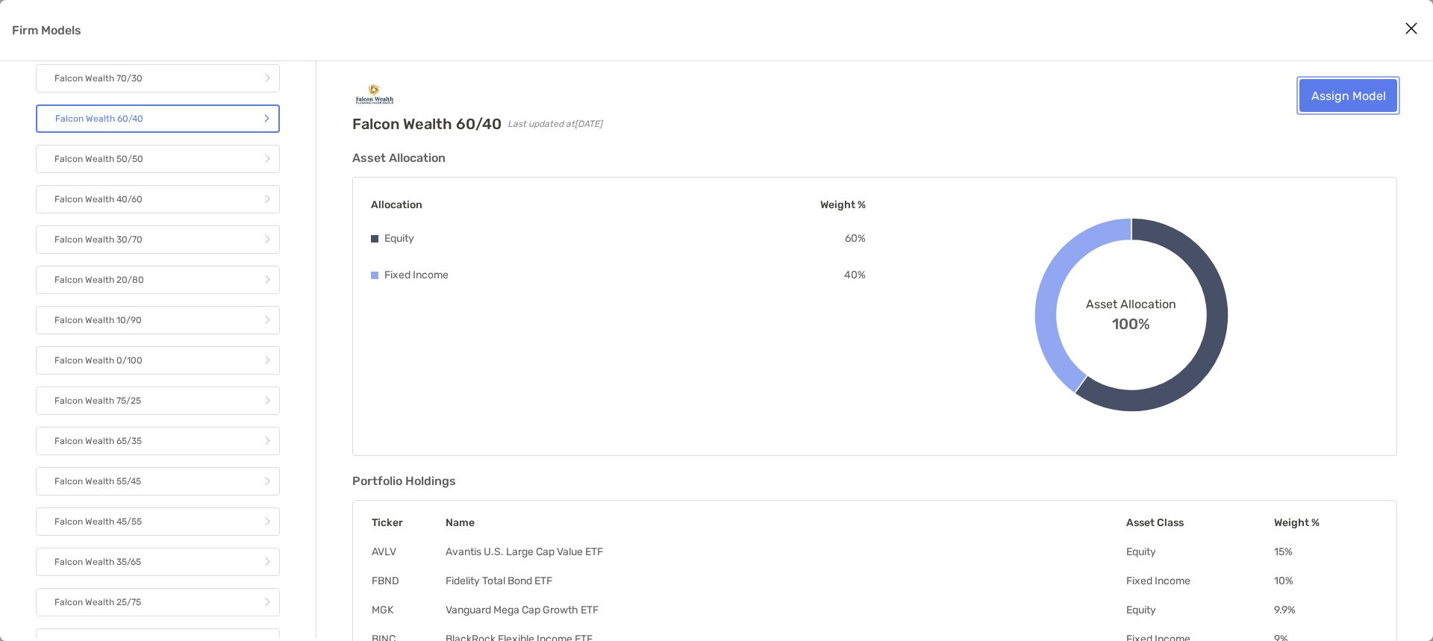
click at [1350, 90] on link "Assign Model" at bounding box center [1349, 95] width 98 height 33
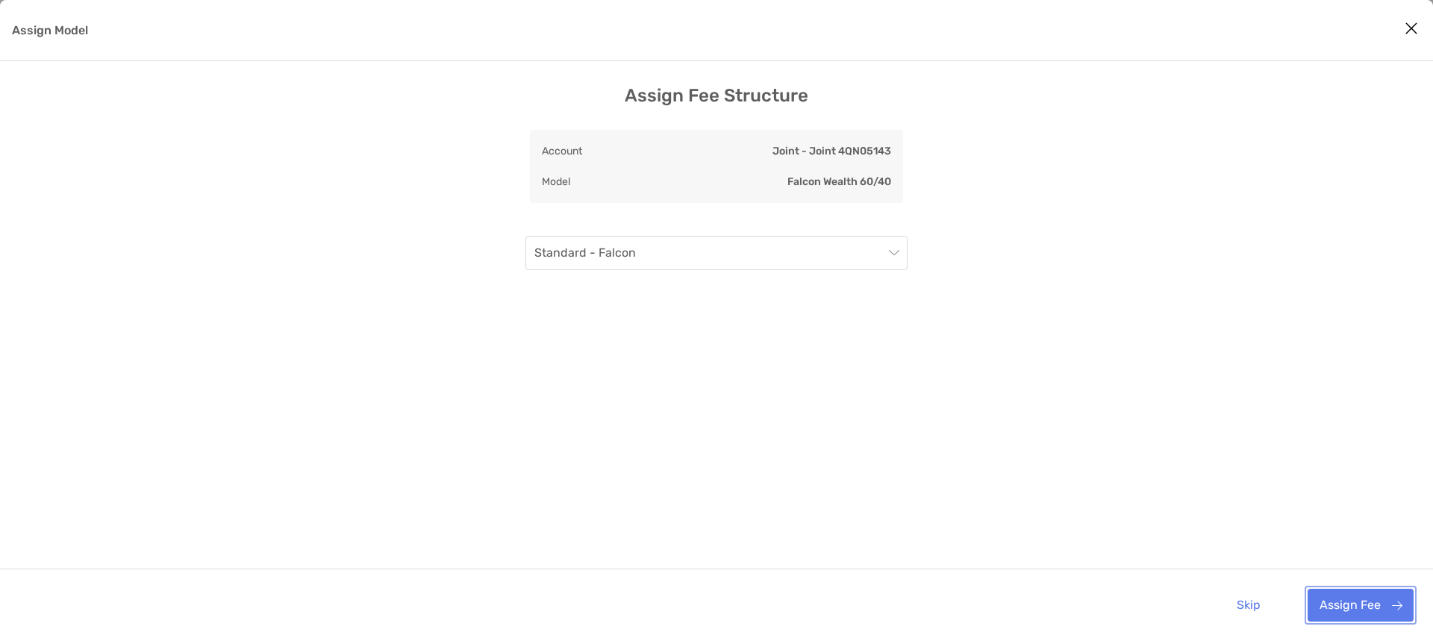
click at [1315, 596] on button "Assign Fee" at bounding box center [1361, 605] width 106 height 33
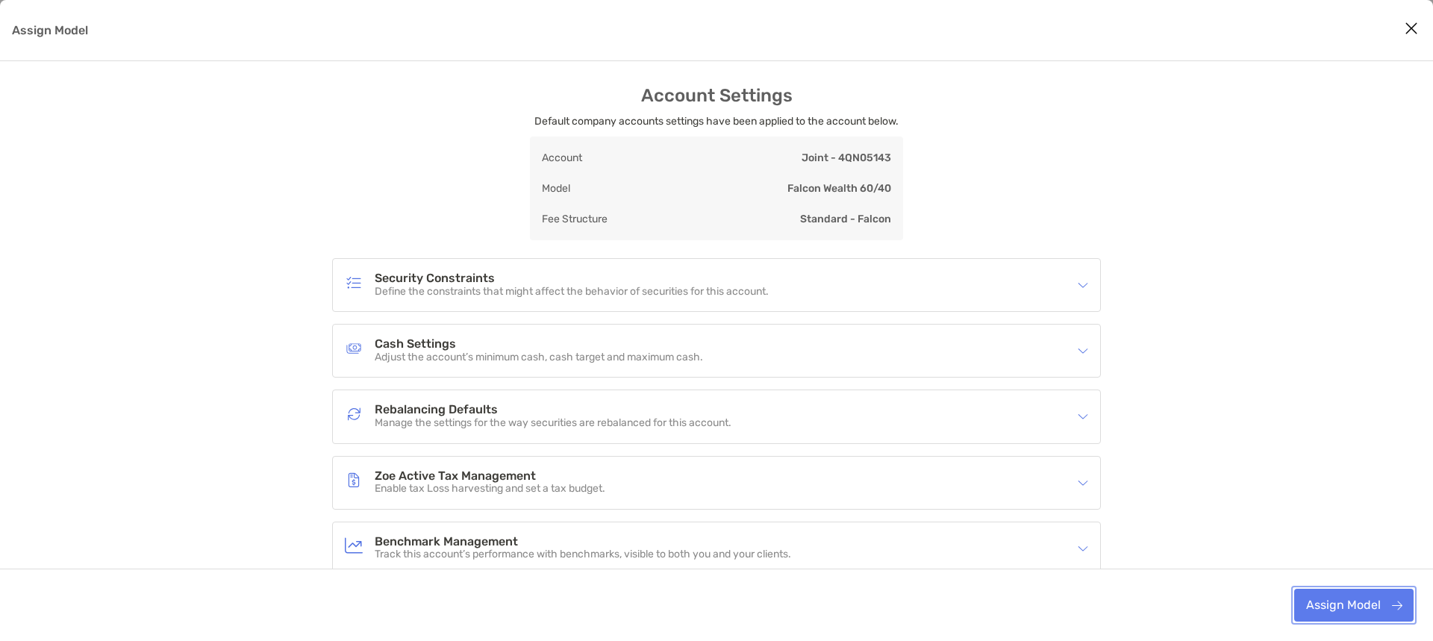
click at [1343, 610] on button "Assign Model" at bounding box center [1353, 605] width 119 height 33
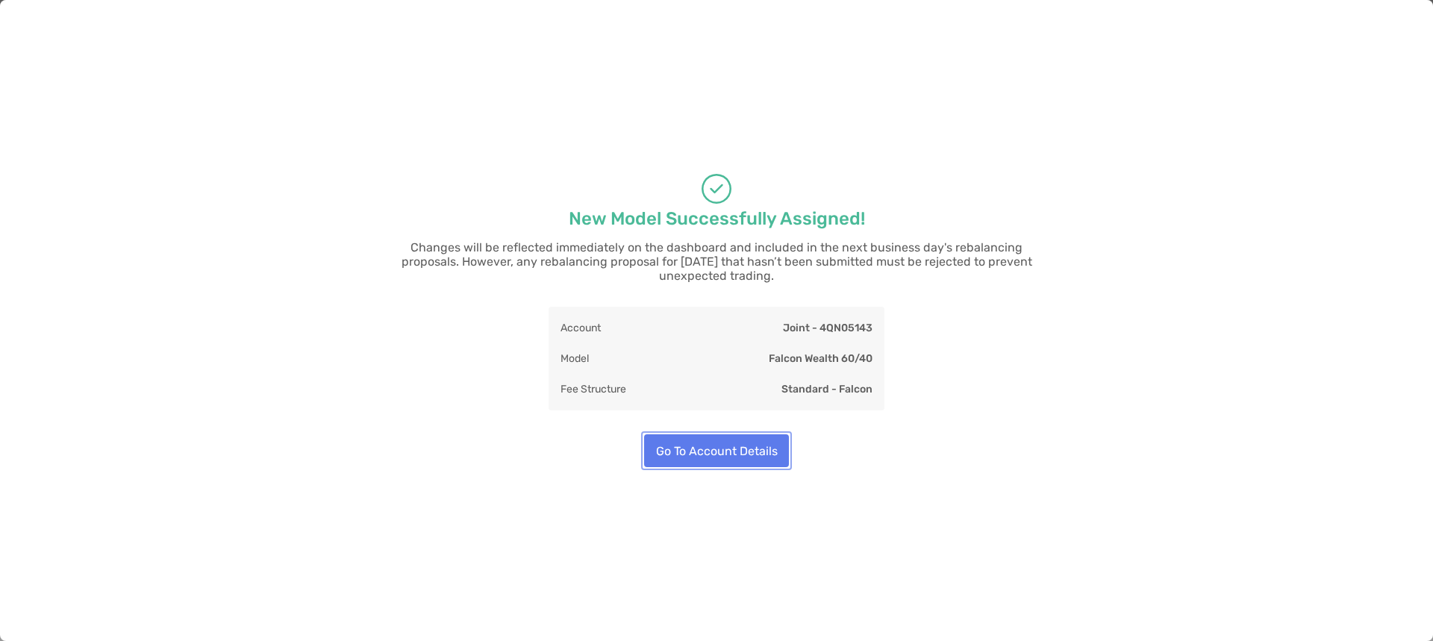
click at [718, 437] on button "Go To Account Details" at bounding box center [716, 450] width 145 height 33
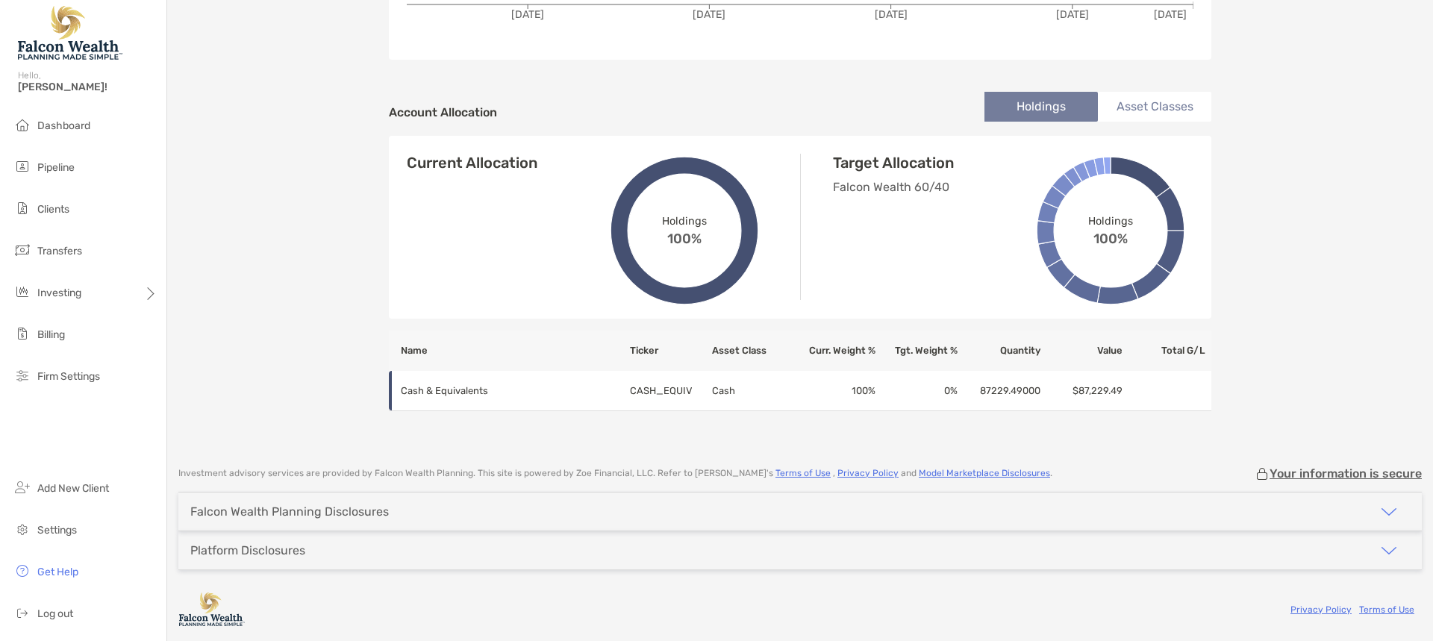
scroll to position [66, 0]
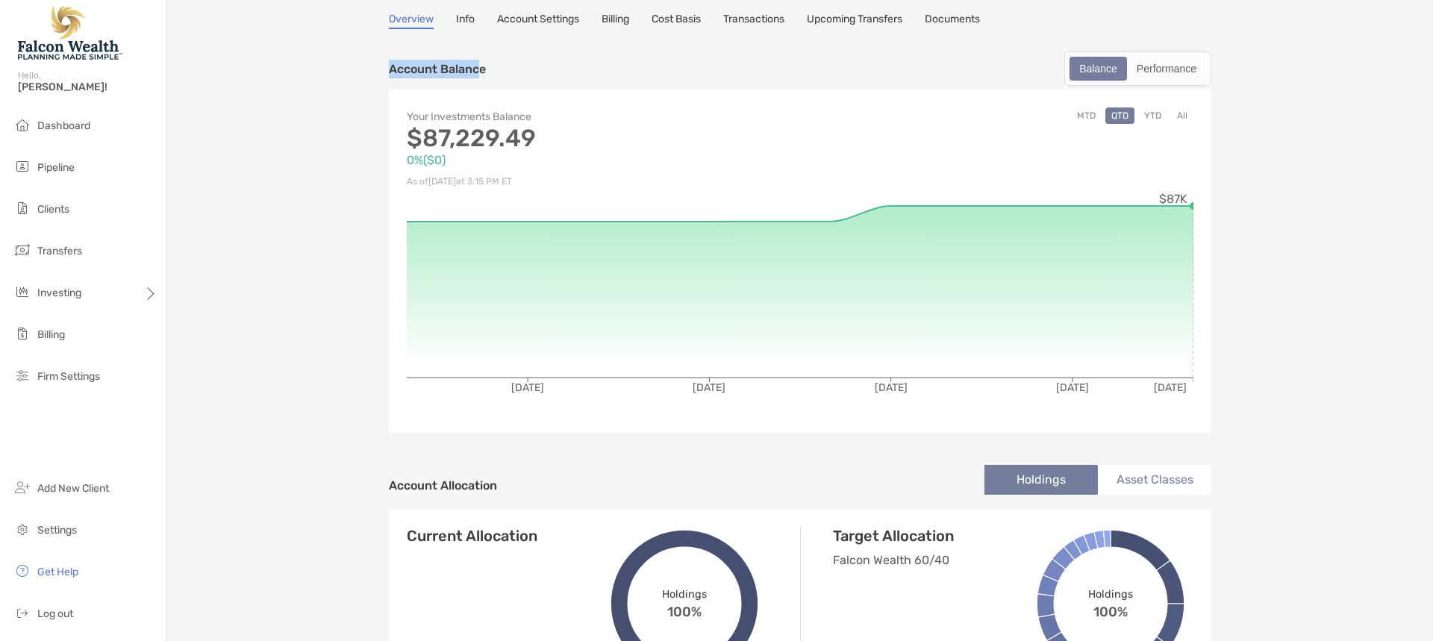
drag, startPoint x: 385, startPoint y: 70, endPoint x: 474, endPoint y: 71, distance: 88.8
click at [474, 71] on p "Account Balance" at bounding box center [437, 69] width 97 height 19
click at [431, 66] on p "Account Balance" at bounding box center [437, 69] width 97 height 19
click at [287, 140] on div "Cherilyn Wiley Joint - Joint 4QN05143 Transfer Funds Overview Info Account Sett…" at bounding box center [800, 379] width 1266 height 890
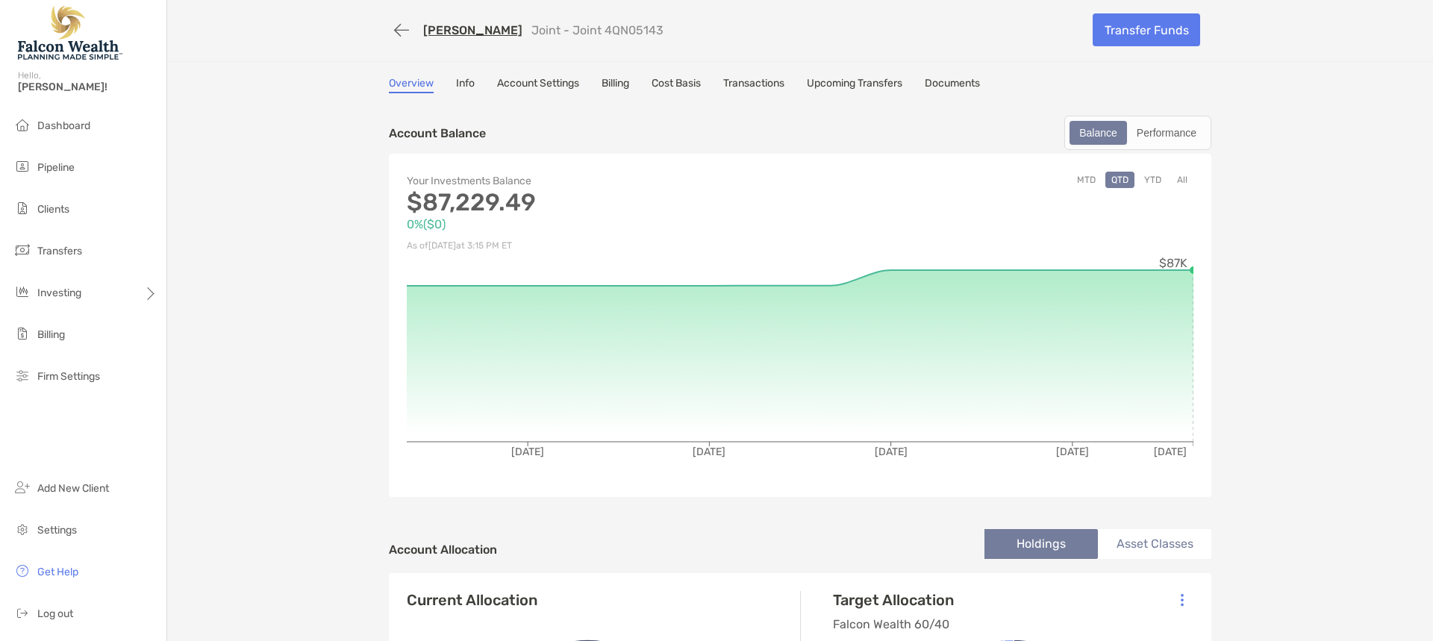
scroll to position [0, 0]
click at [402, 34] on button "button" at bounding box center [401, 32] width 25 height 28
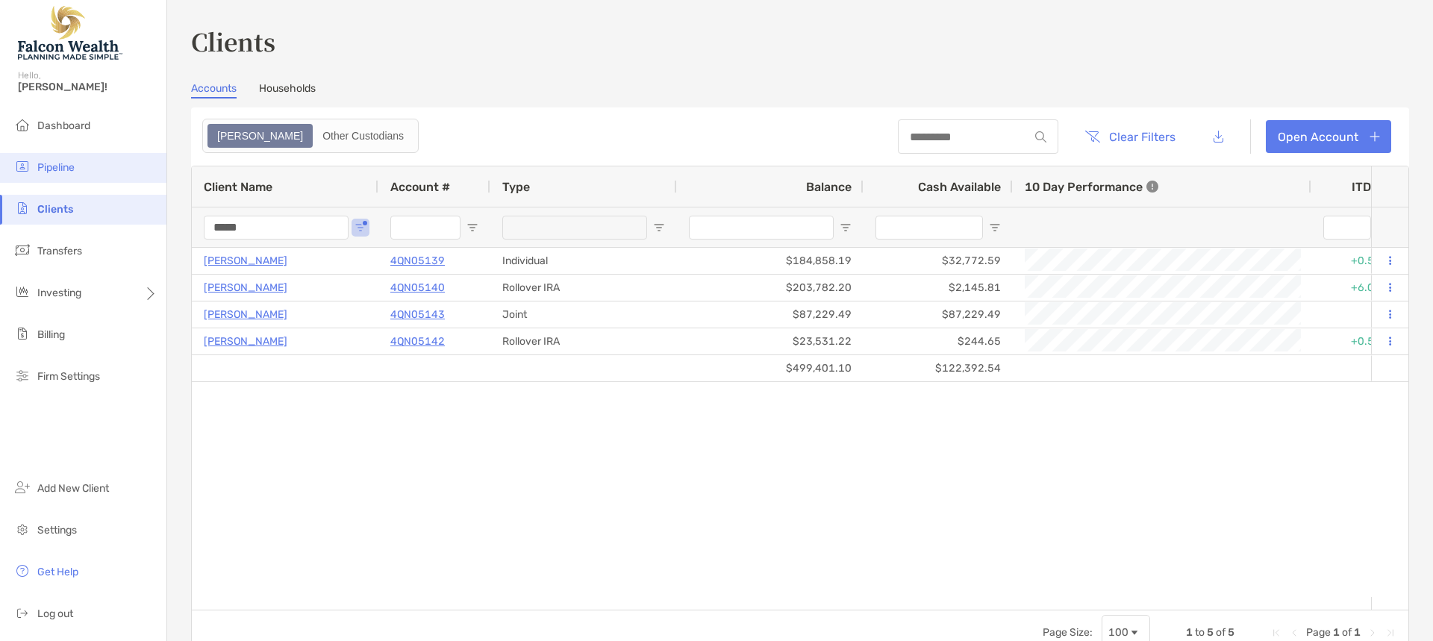
drag, startPoint x: 289, startPoint y: 227, endPoint x: 20, endPoint y: 153, distance: 278.7
click at [20, 153] on div "Clients Hello, Michael! Dashboard Pipeline Clients Transfers Investing Billing …" at bounding box center [716, 320] width 1433 height 641
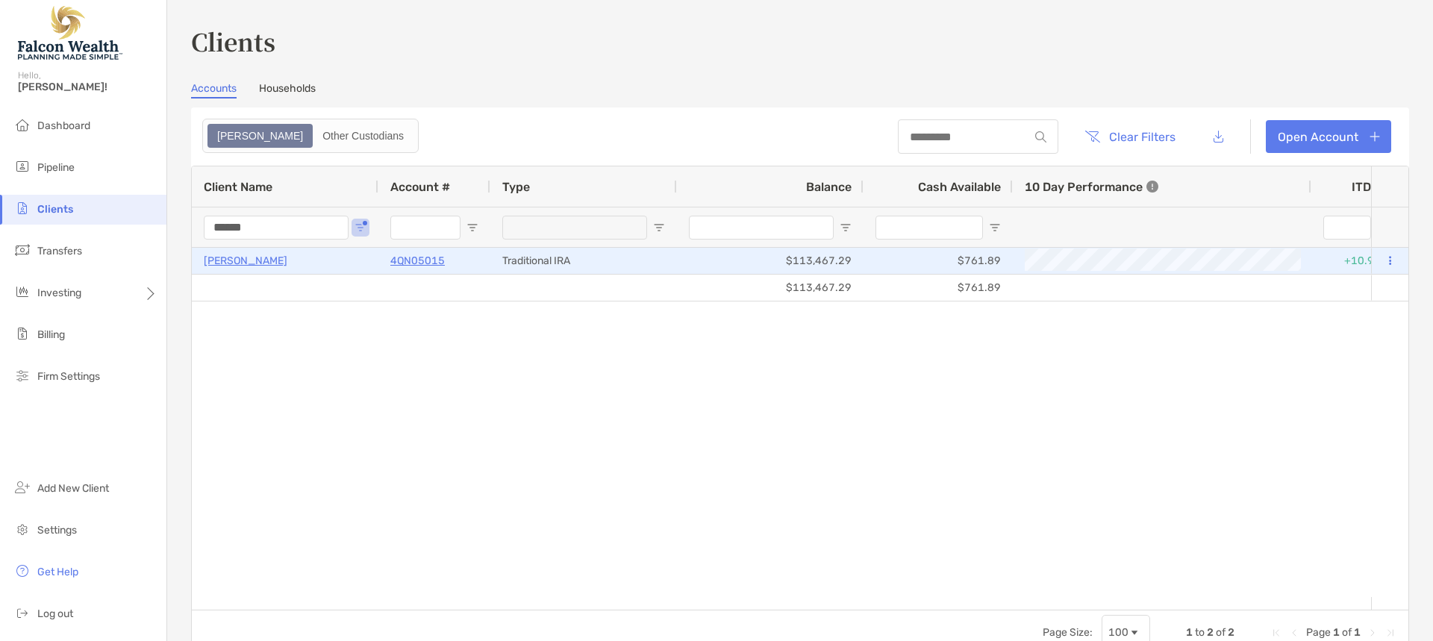
type input "******"
click at [272, 258] on p "[PERSON_NAME]" at bounding box center [246, 261] width 84 height 19
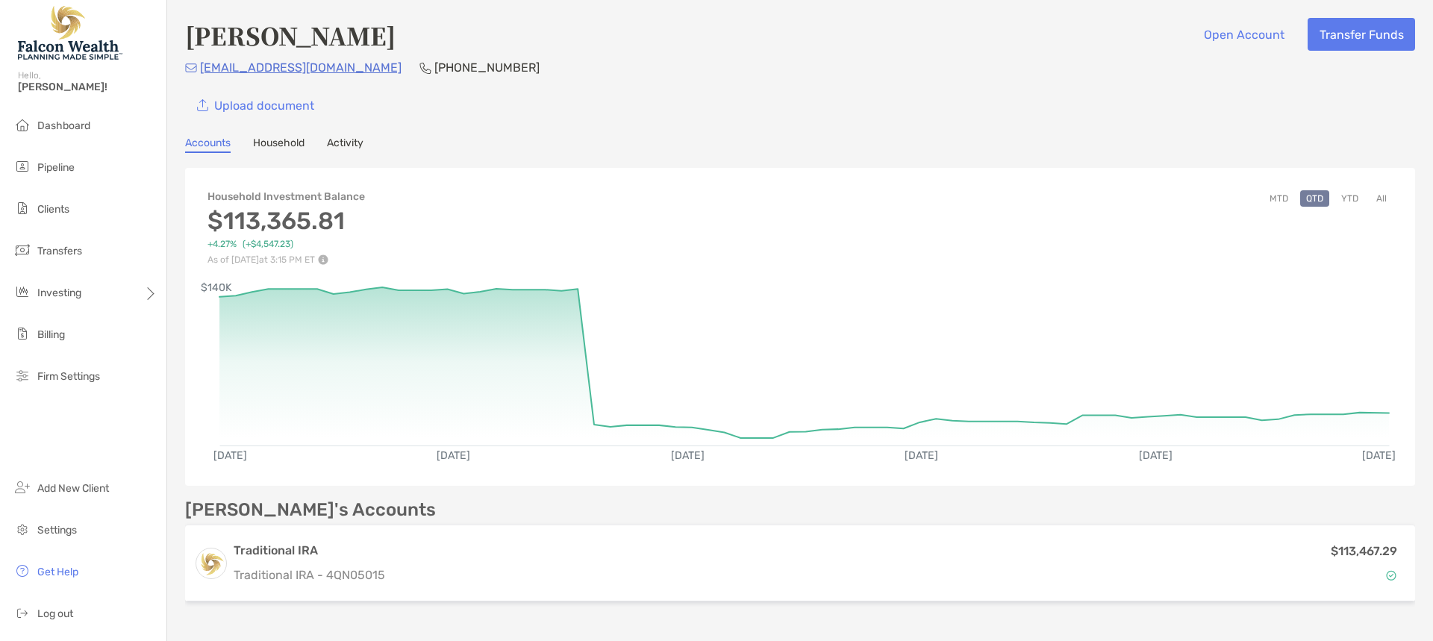
click at [784, 75] on div "pappenfusa@yahoo.com (651) 343-5780" at bounding box center [800, 67] width 1230 height 19
click at [649, 98] on div "Upload document" at bounding box center [800, 105] width 1230 height 33
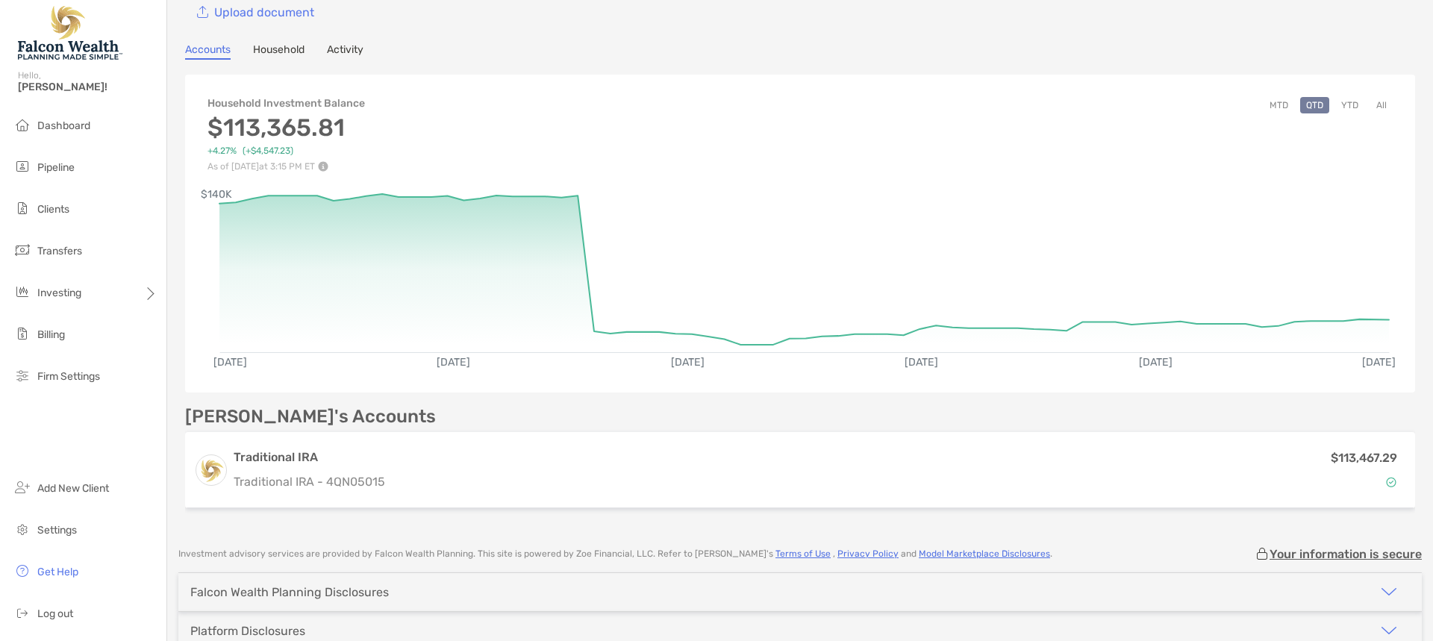
scroll to position [173, 0]
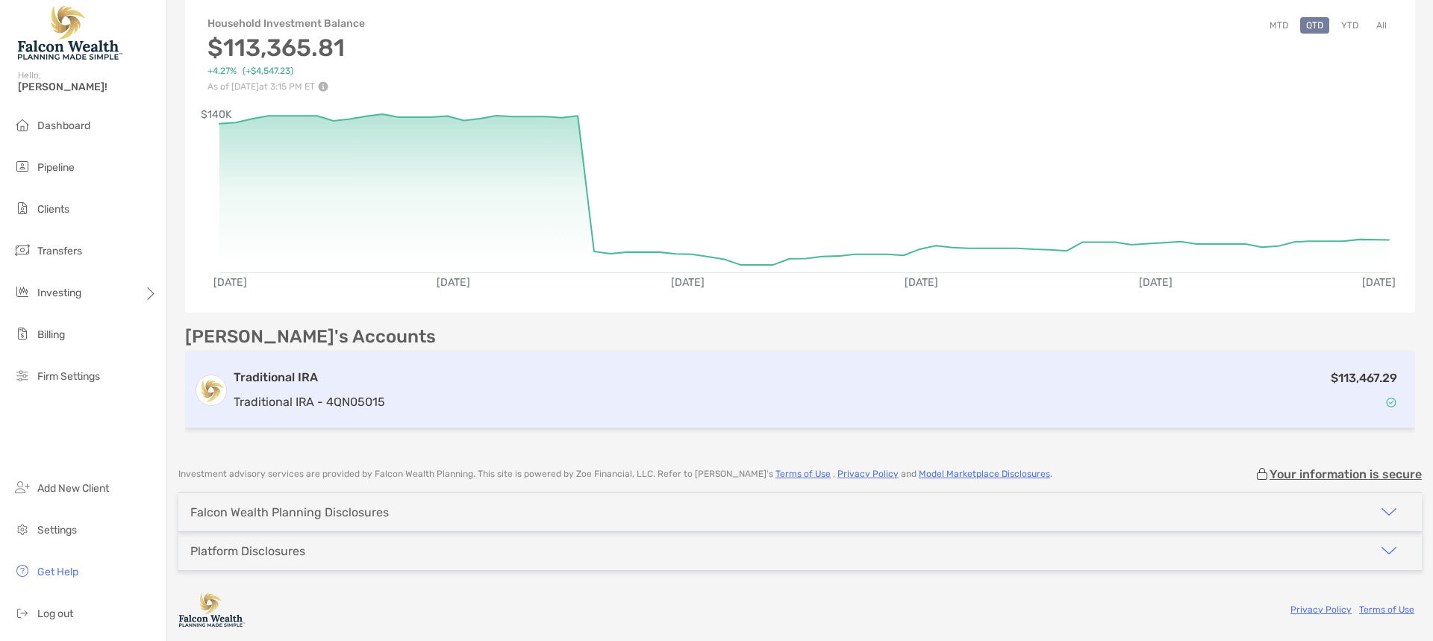
click at [335, 388] on div "Traditional IRA Traditional IRA - 4QN05015" at bounding box center [310, 390] width 152 height 43
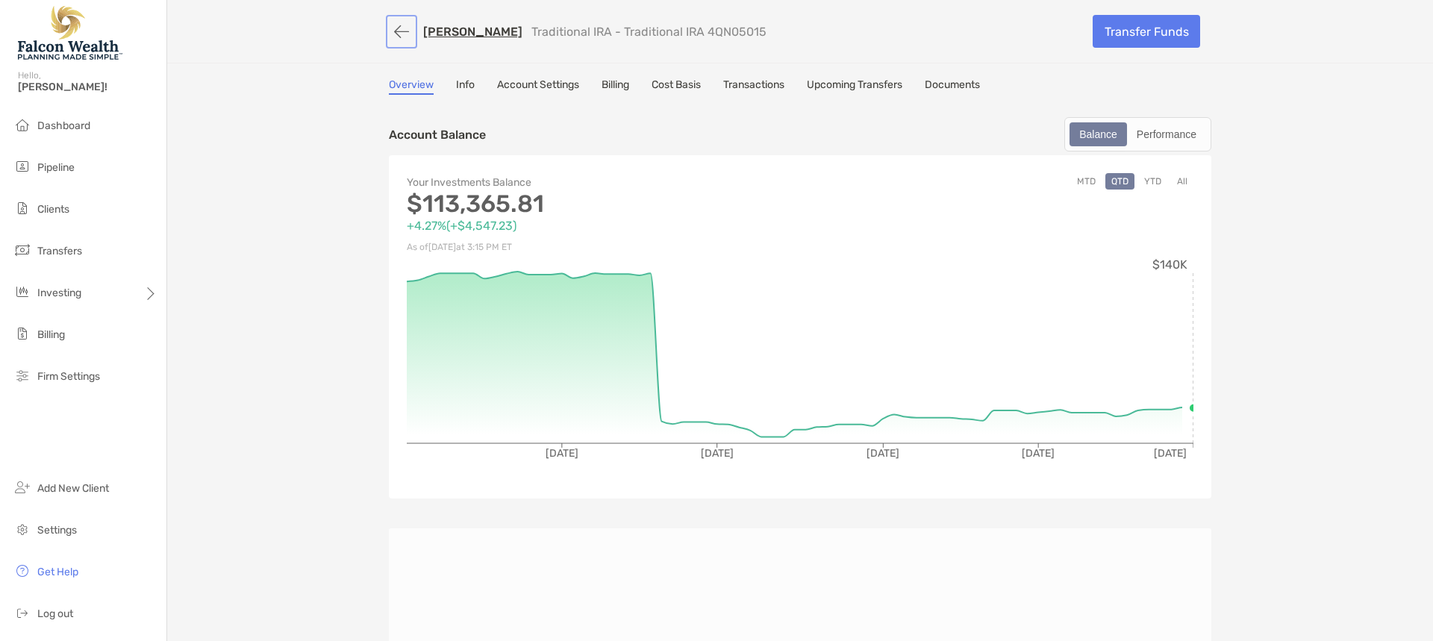
click at [401, 29] on button "button" at bounding box center [401, 32] width 25 height 28
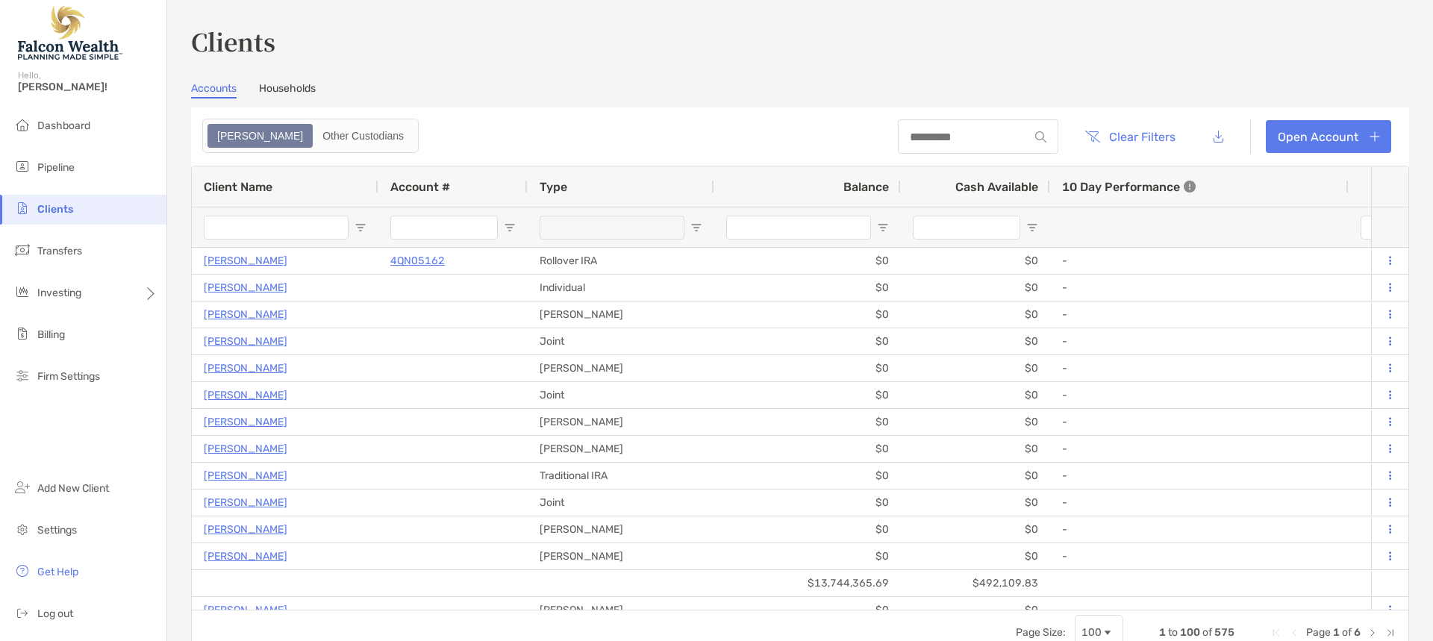
type input "******"
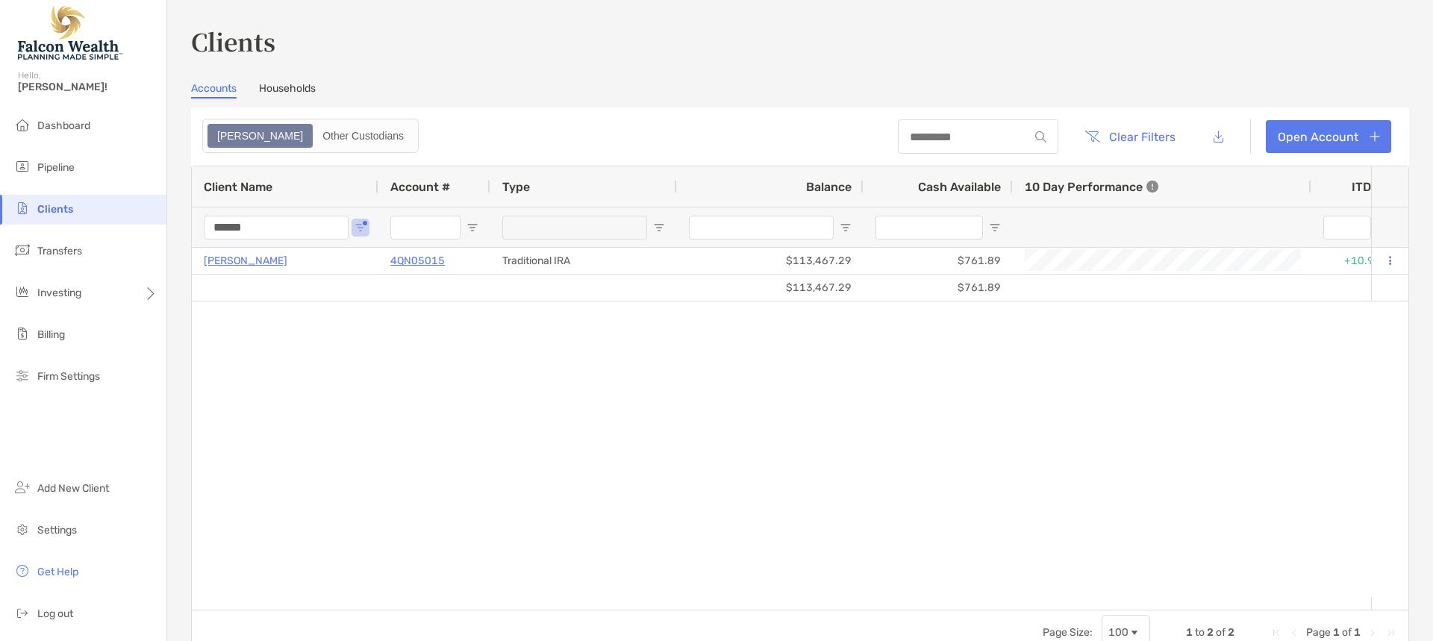
click at [702, 46] on h3 "Clients" at bounding box center [800, 41] width 1218 height 34
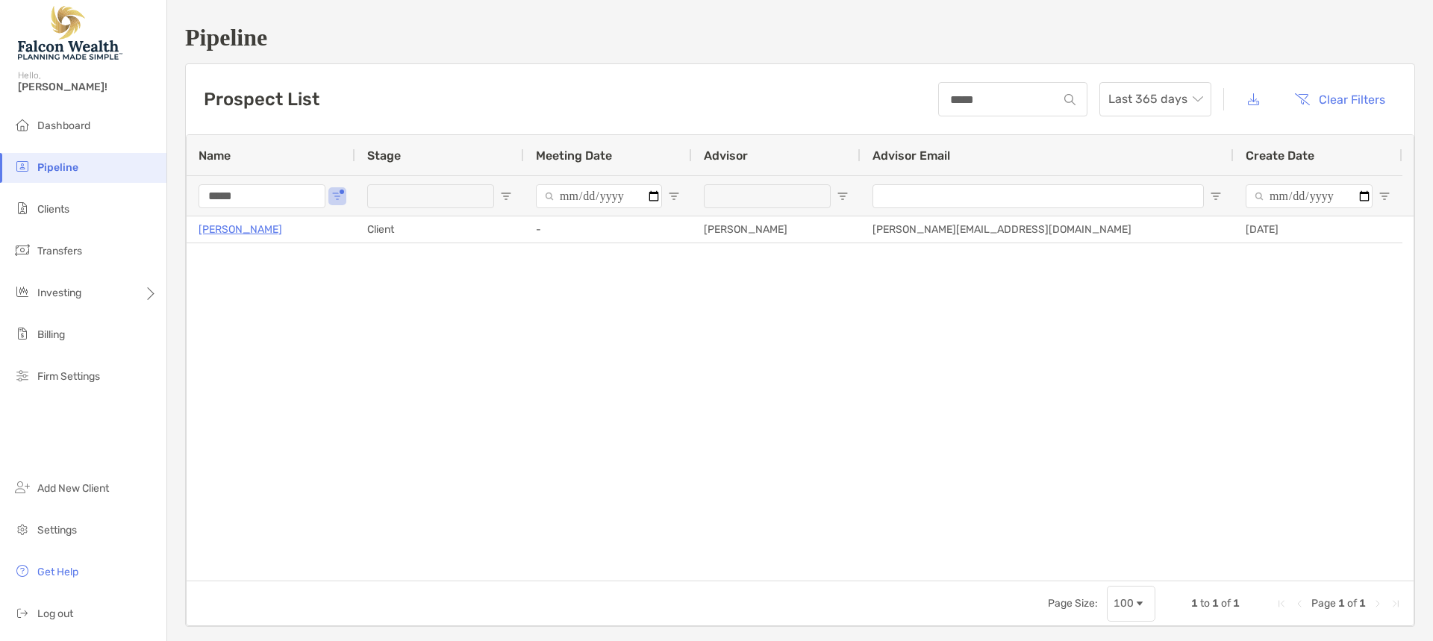
drag, startPoint x: 296, startPoint y: 196, endPoint x: 255, endPoint y: 186, distance: 42.4
click at [296, 196] on input "*****" at bounding box center [262, 196] width 127 height 24
drag, startPoint x: 255, startPoint y: 186, endPoint x: 116, endPoint y: 177, distance: 139.9
click at [116, 177] on div "Pipeline Hello, Michael! Dashboard Pipeline Clients Transfers Investing Billing…" at bounding box center [716, 320] width 1433 height 641
type input "*********"
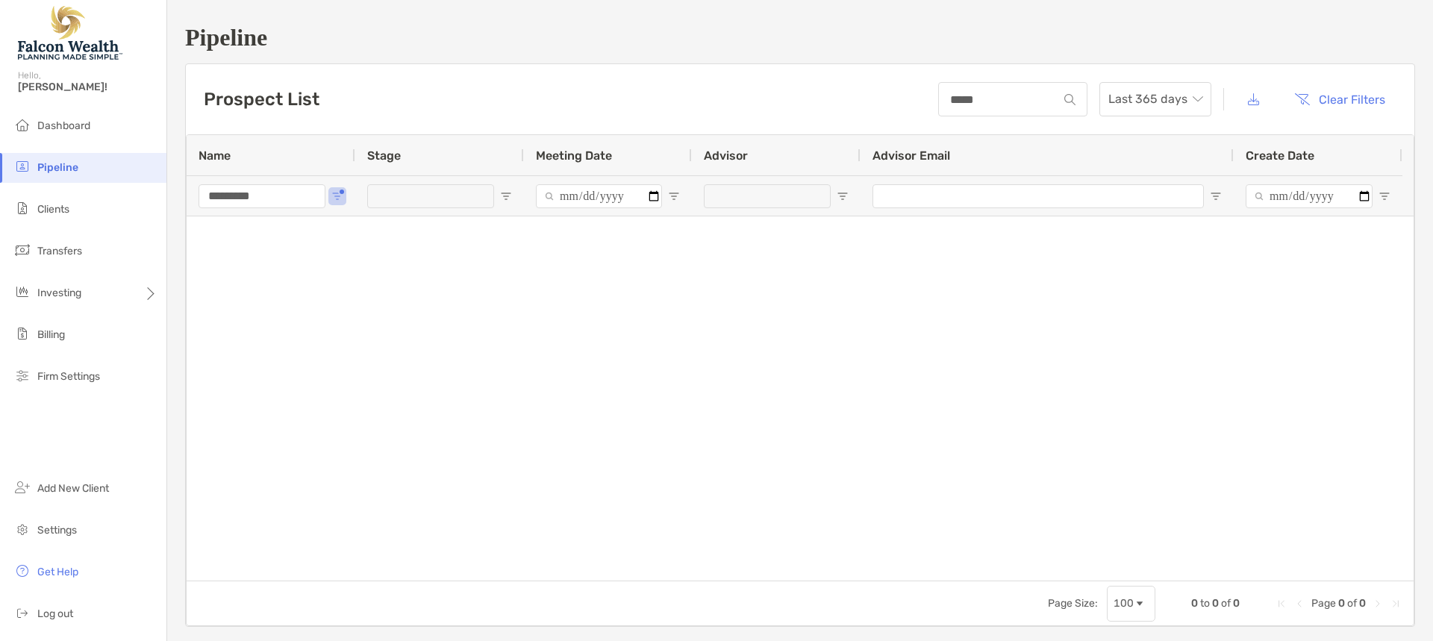
click at [991, 89] on div "*****" at bounding box center [1012, 99] width 149 height 34
click at [991, 93] on input "*****" at bounding box center [999, 99] width 118 height 13
type input "*"
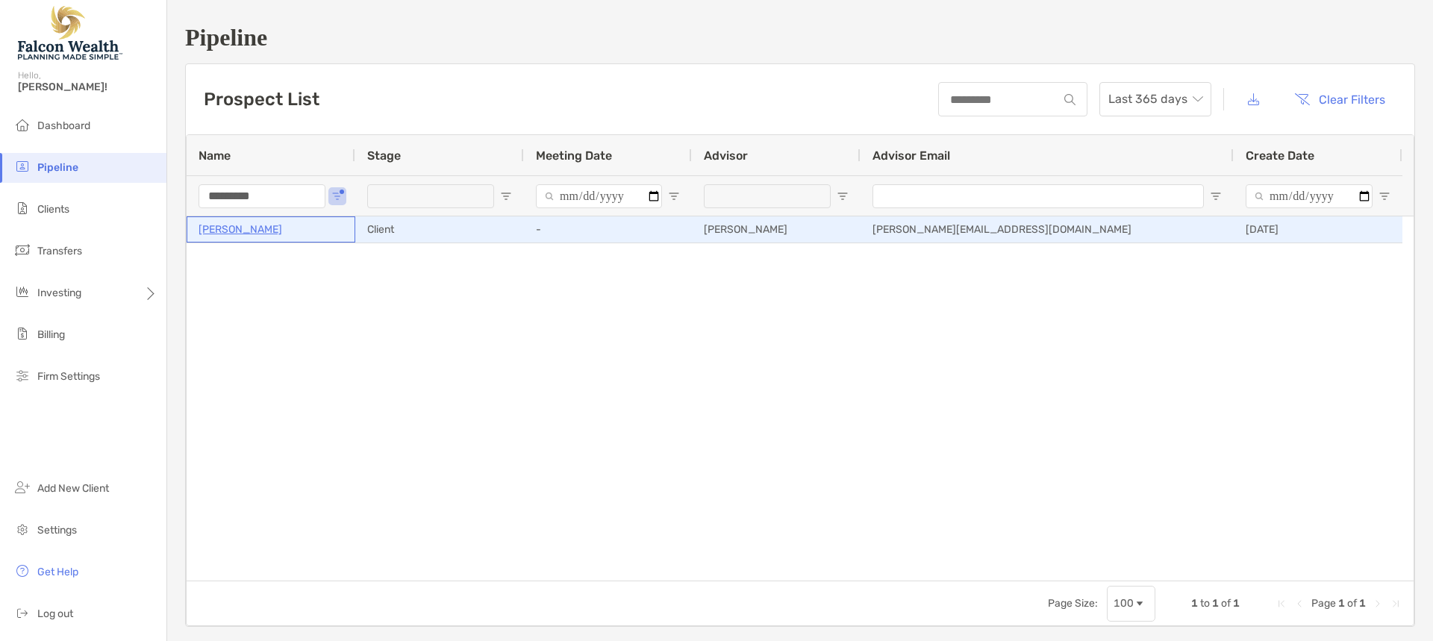
click at [258, 228] on p "[PERSON_NAME]" at bounding box center [241, 229] width 84 height 19
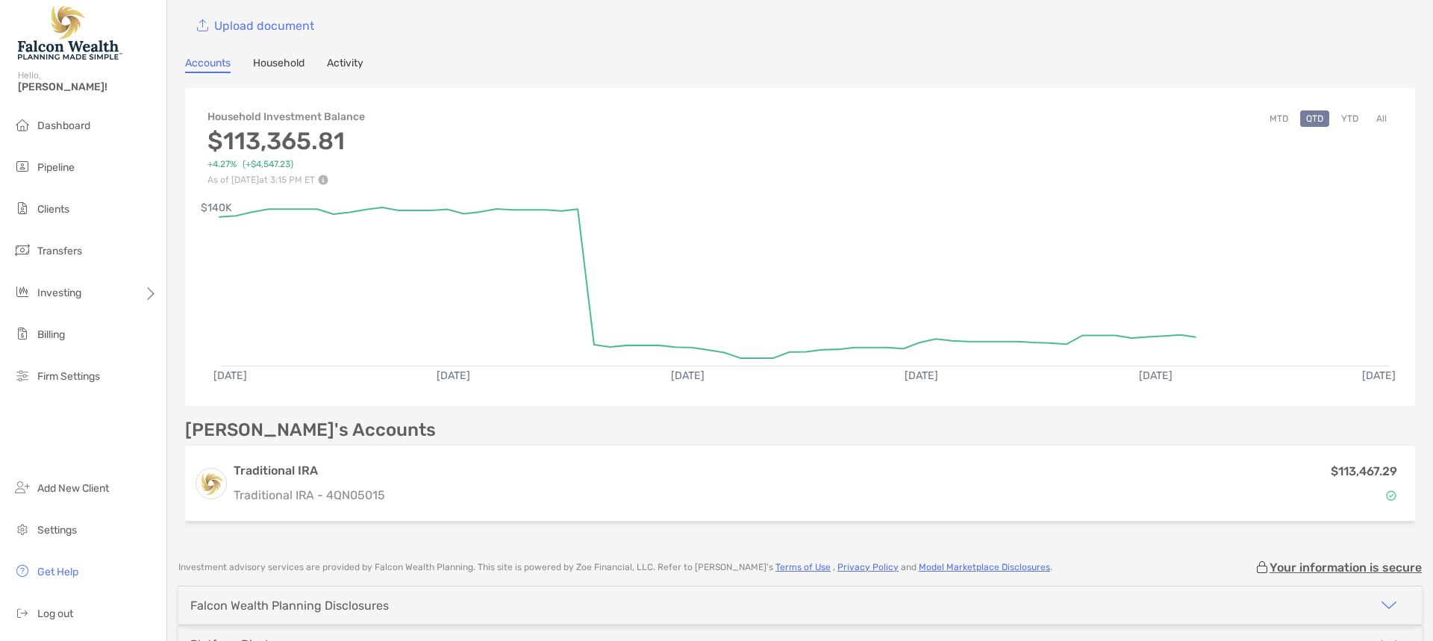
scroll to position [173, 0]
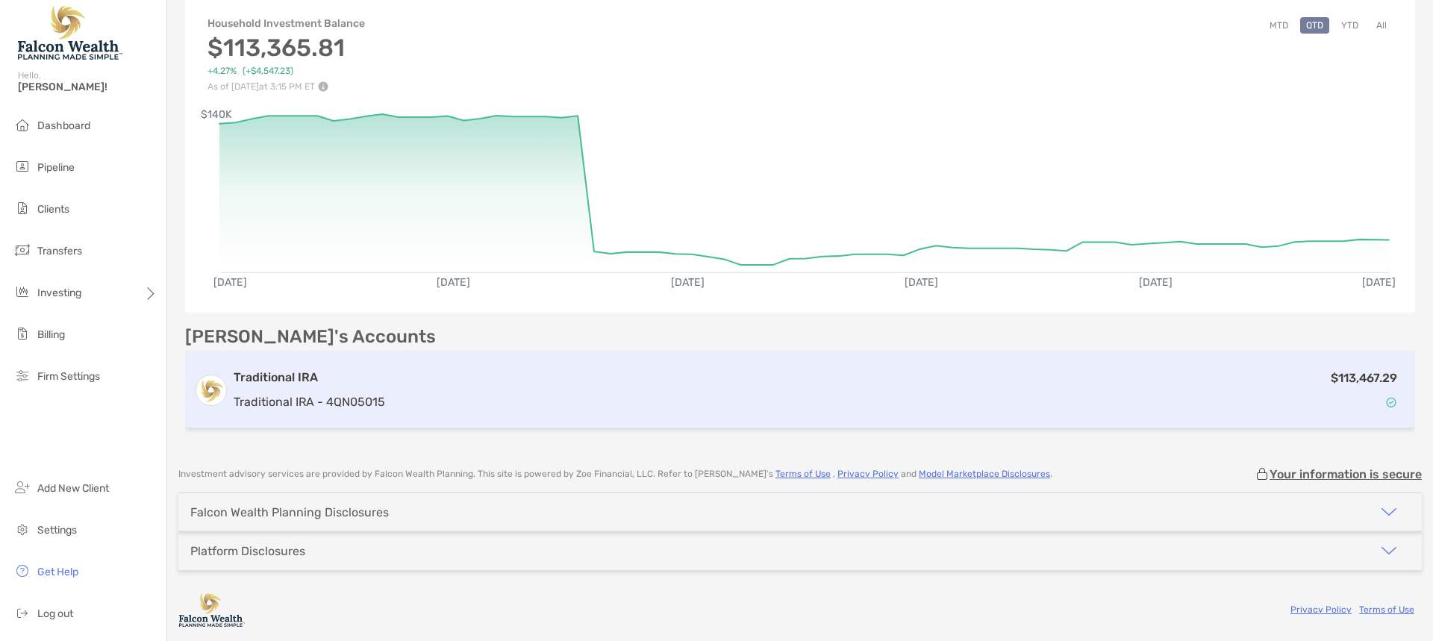
click at [384, 405] on div "Traditional IRA Traditional IRA - 4QN05015 $113,467.29" at bounding box center [800, 390] width 1230 height 76
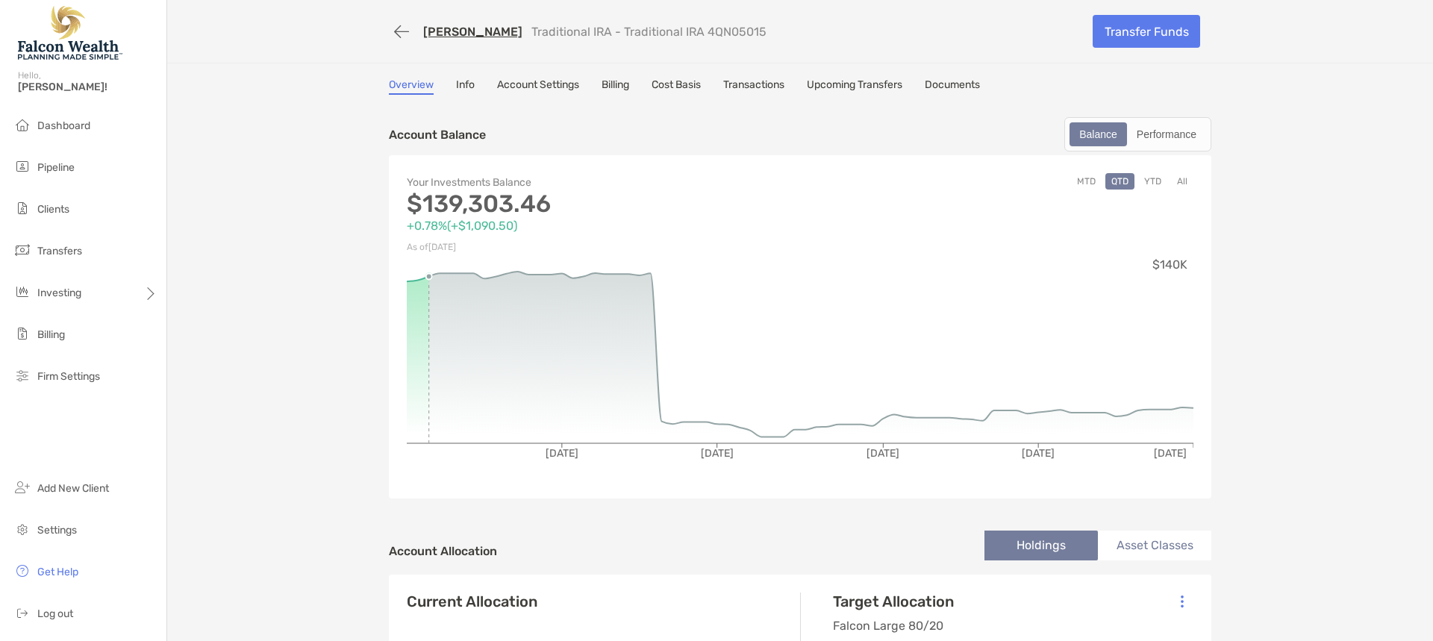
drag, startPoint x: 761, startPoint y: 33, endPoint x: 520, endPoint y: 46, distance: 242.2
click at [520, 46] on div "Alice Pappenfus Traditional IRA - Traditional IRA 4QN05015 Transfer Funds" at bounding box center [800, 31] width 852 height 63
click at [583, 39] on div "Alice Pappenfus Traditional IRA - Traditional IRA 4QN05015" at bounding box center [735, 32] width 693 height 28
drag, startPoint x: 767, startPoint y: 28, endPoint x: 610, endPoint y: 32, distance: 157.5
click at [610, 32] on div "Alice Pappenfus Traditional IRA - Traditional IRA 4QN05015" at bounding box center [735, 32] width 693 height 28
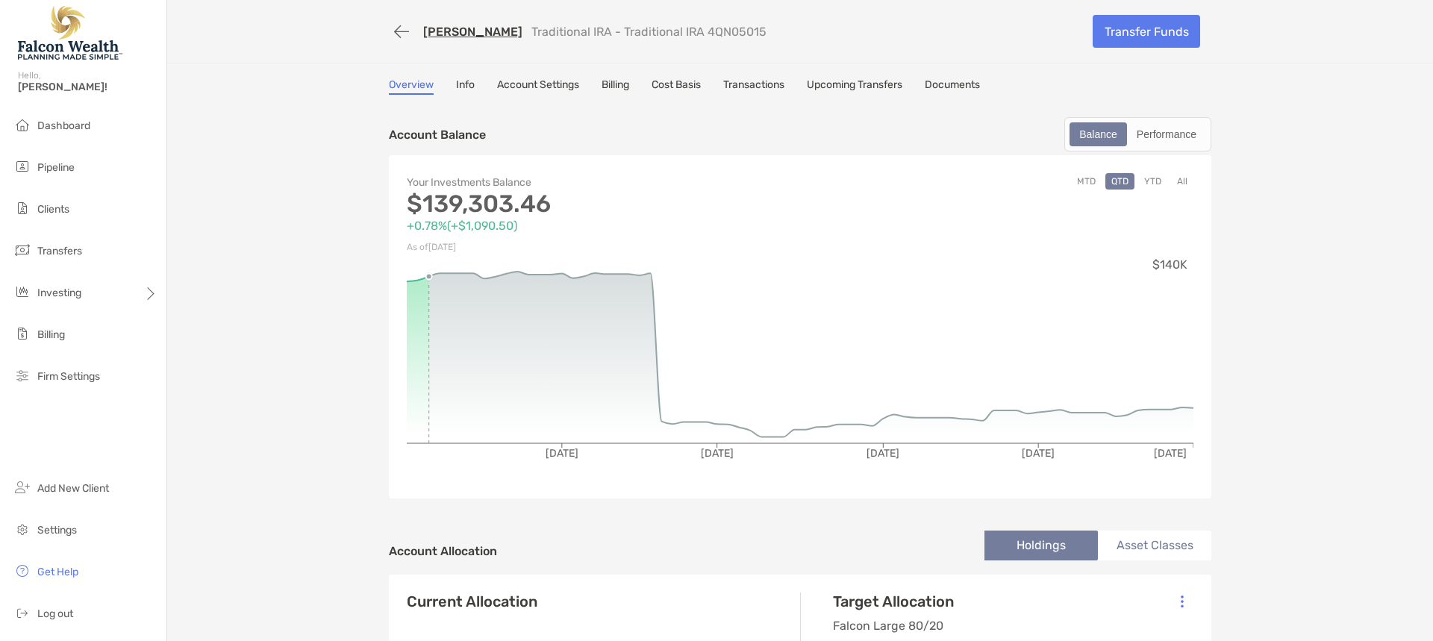
copy p "Traditional IRA 4QN05015"
click at [461, 82] on link "Info" at bounding box center [465, 86] width 19 height 16
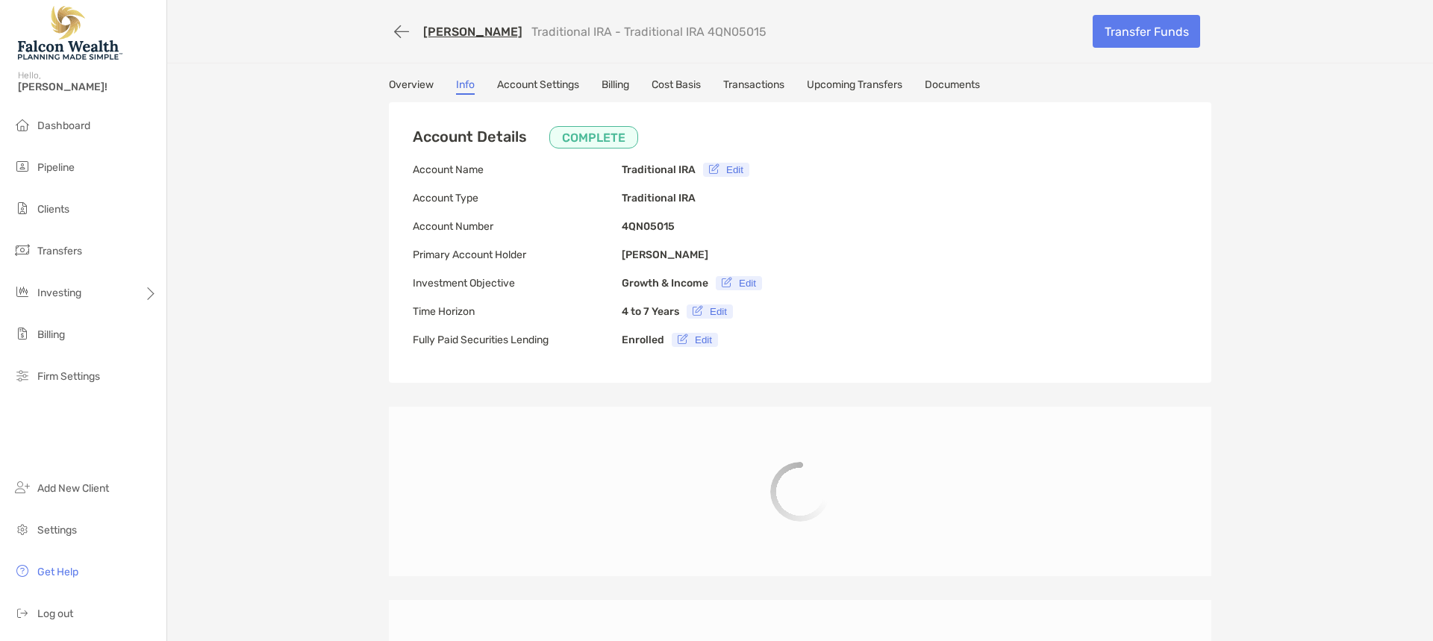
type input "**********"
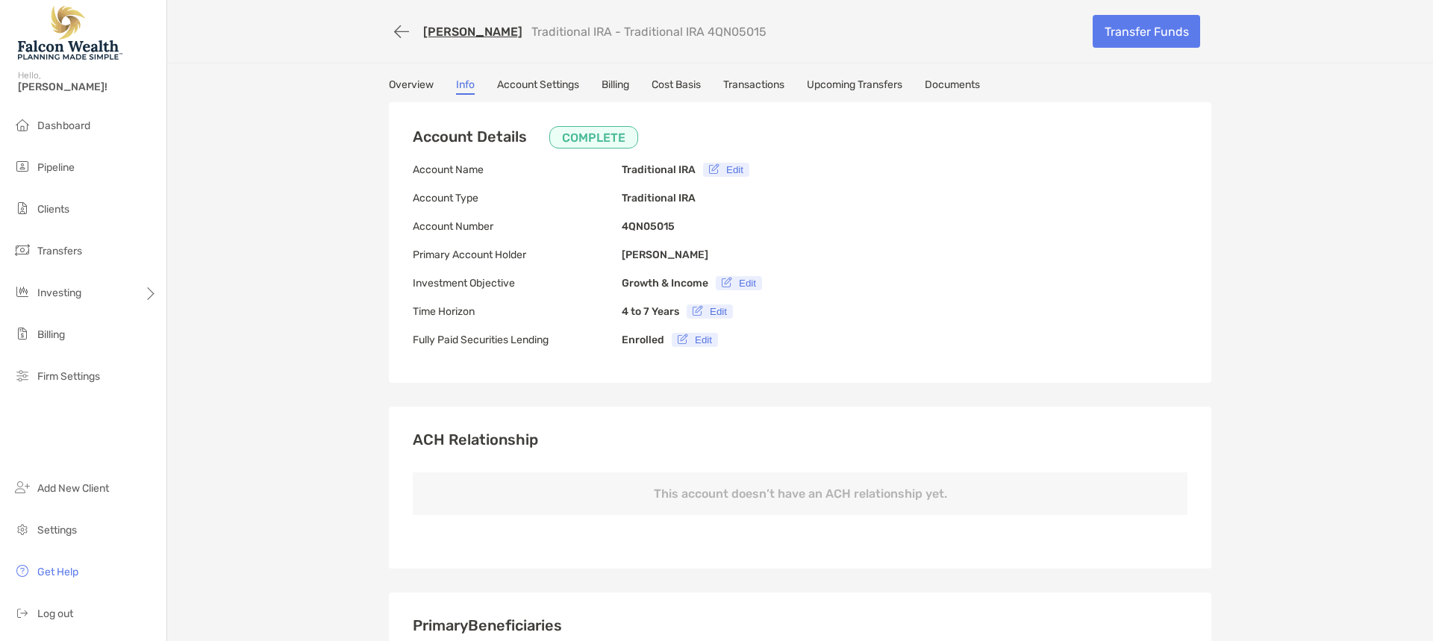
click at [558, 83] on link "Account Settings" at bounding box center [538, 86] width 82 height 16
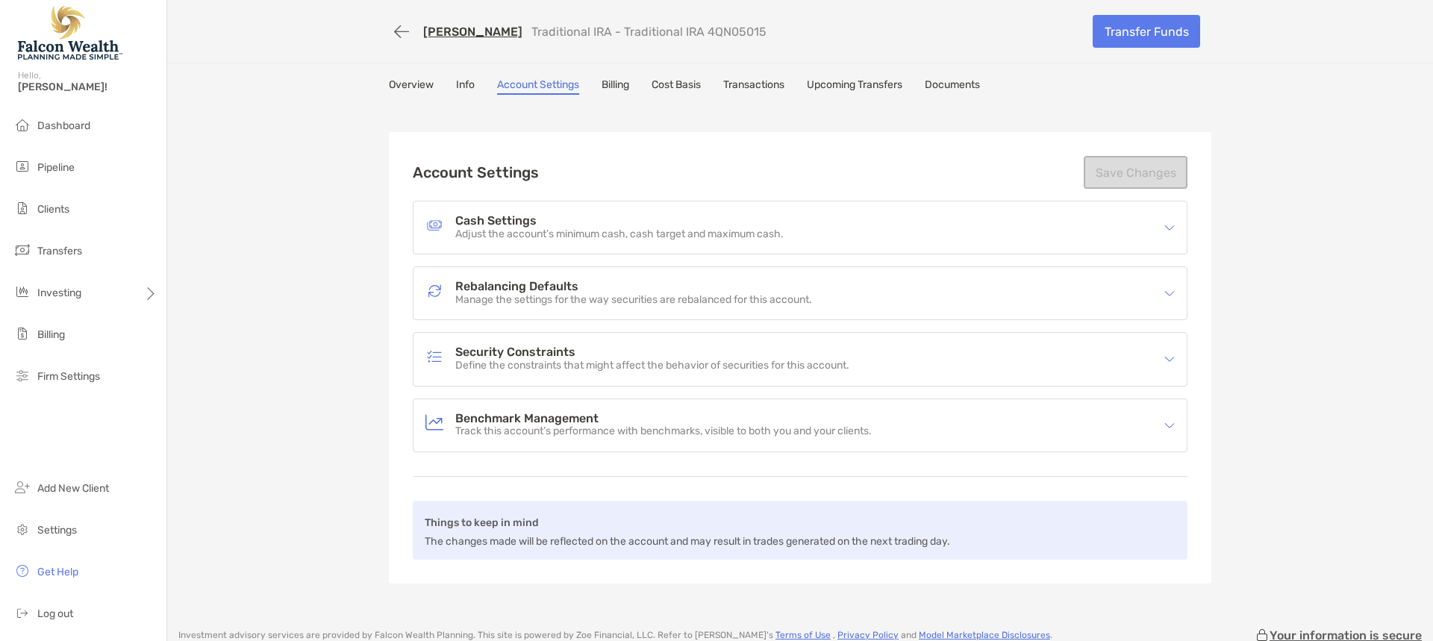
click at [482, 25] on link "[PERSON_NAME]" at bounding box center [472, 32] width 99 height 14
click at [971, 55] on div "Alice Pappenfus Traditional IRA - Traditional IRA 4QN05015 Transfer Funds" at bounding box center [800, 31] width 852 height 63
click at [970, 79] on link "Documents" at bounding box center [952, 86] width 55 height 16
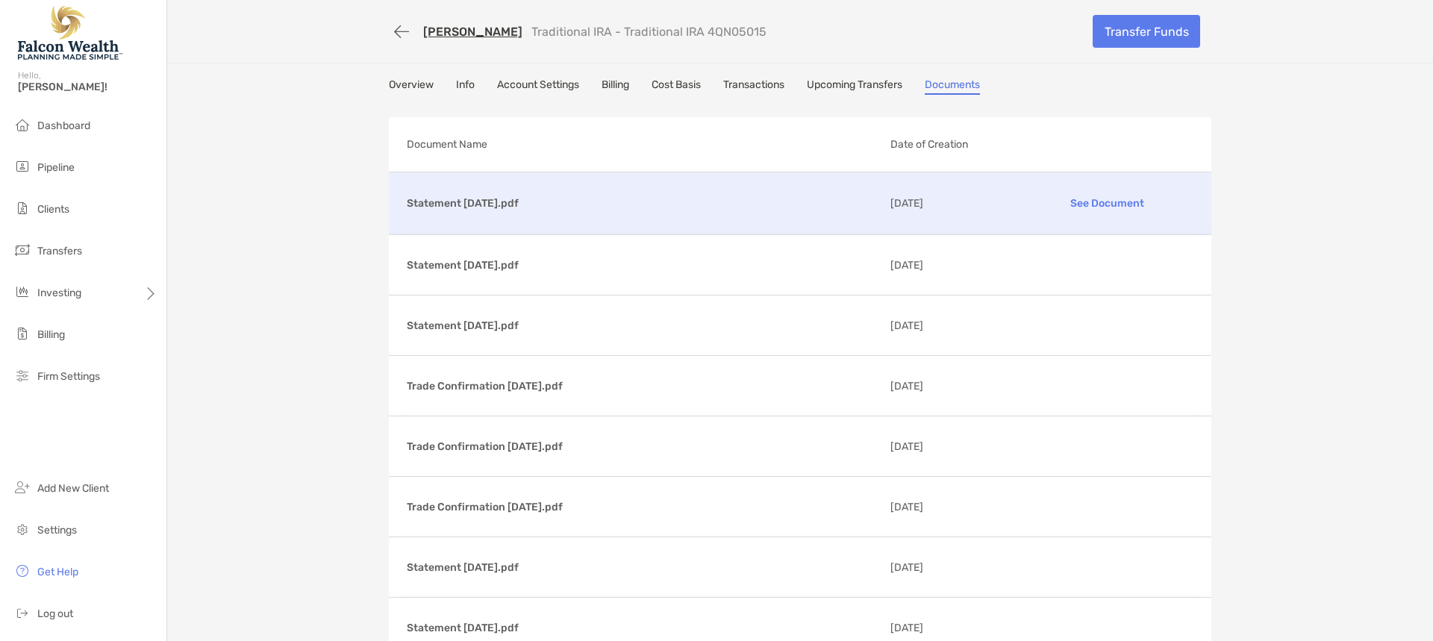
click at [1091, 207] on p "See Document" at bounding box center [1106, 203] width 173 height 26
